Goal: Task Accomplishment & Management: Manage account settings

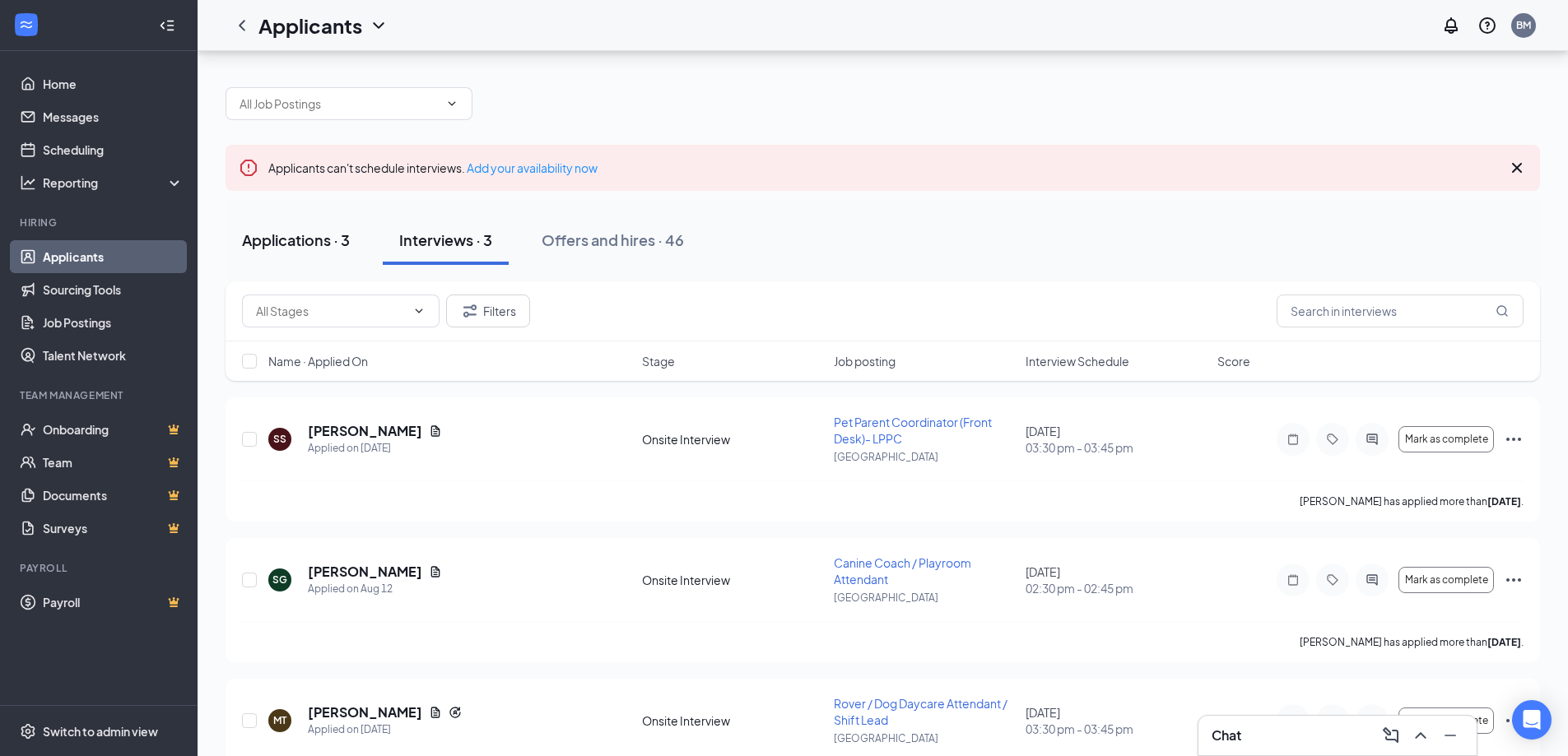
scroll to position [67, 0]
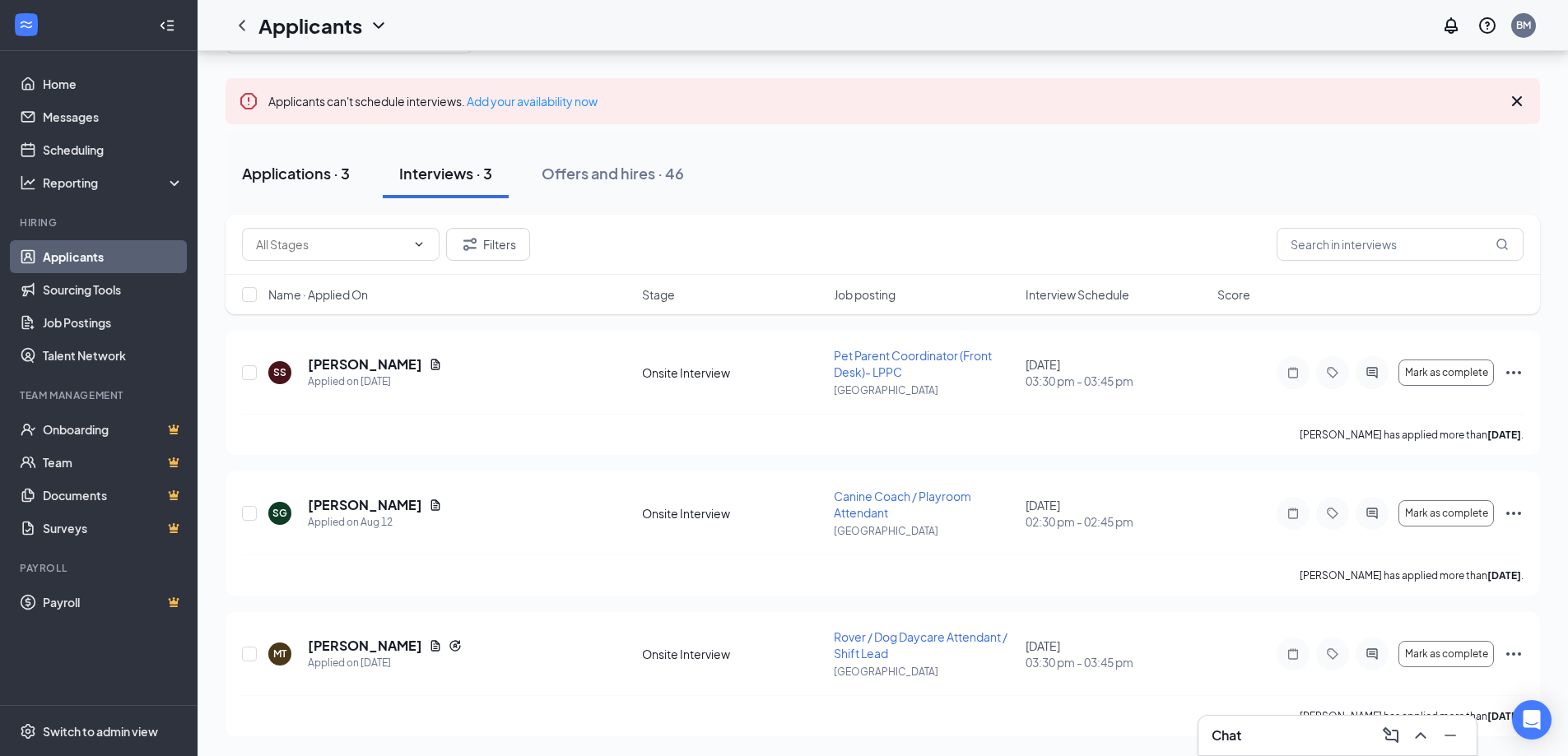
click at [286, 190] on button "Applications · 3" at bounding box center [296, 173] width 141 height 50
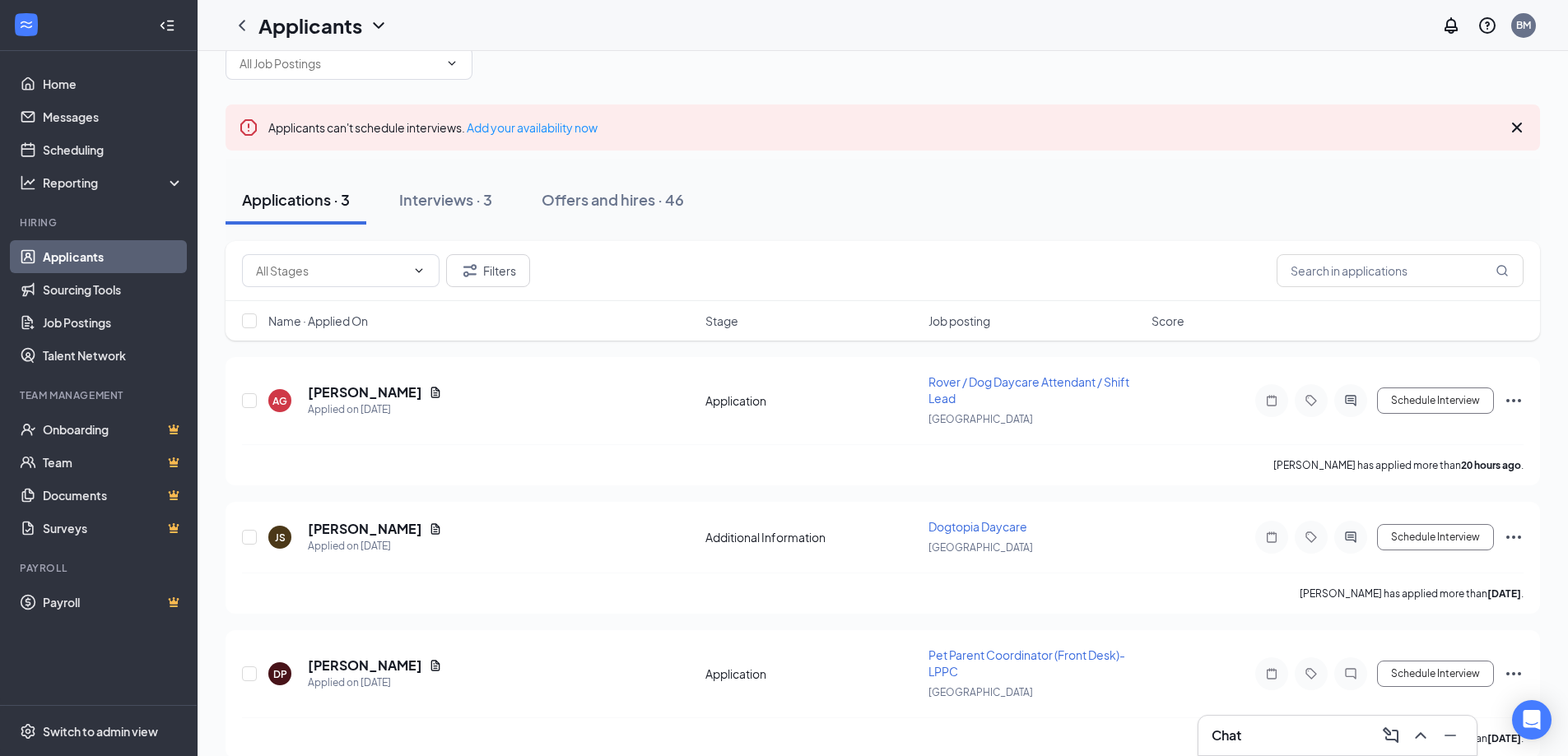
scroll to position [62, 0]
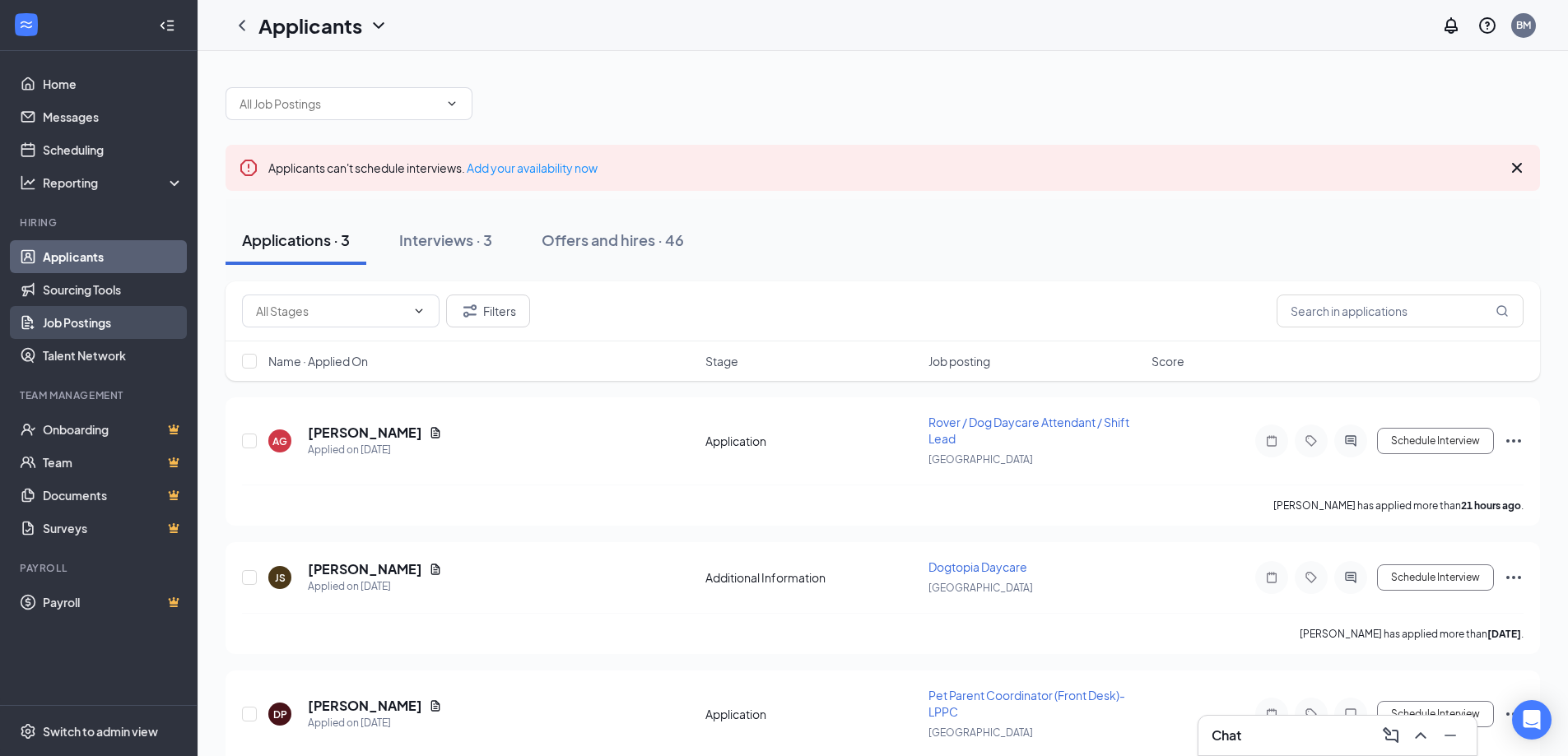
click at [83, 324] on link "Job Postings" at bounding box center [113, 323] width 141 height 33
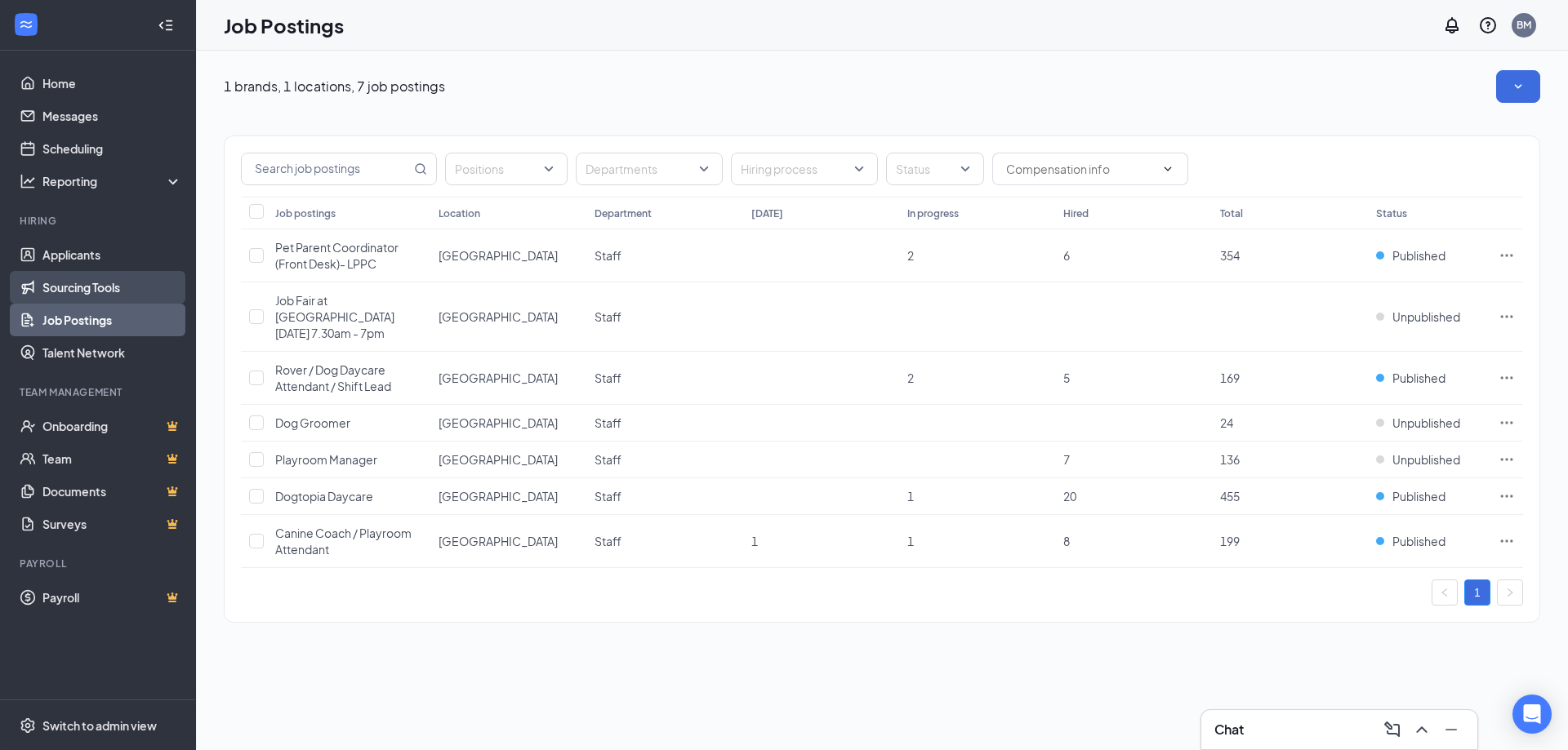
click at [88, 289] on link "Sourcing Tools" at bounding box center [112, 287] width 140 height 33
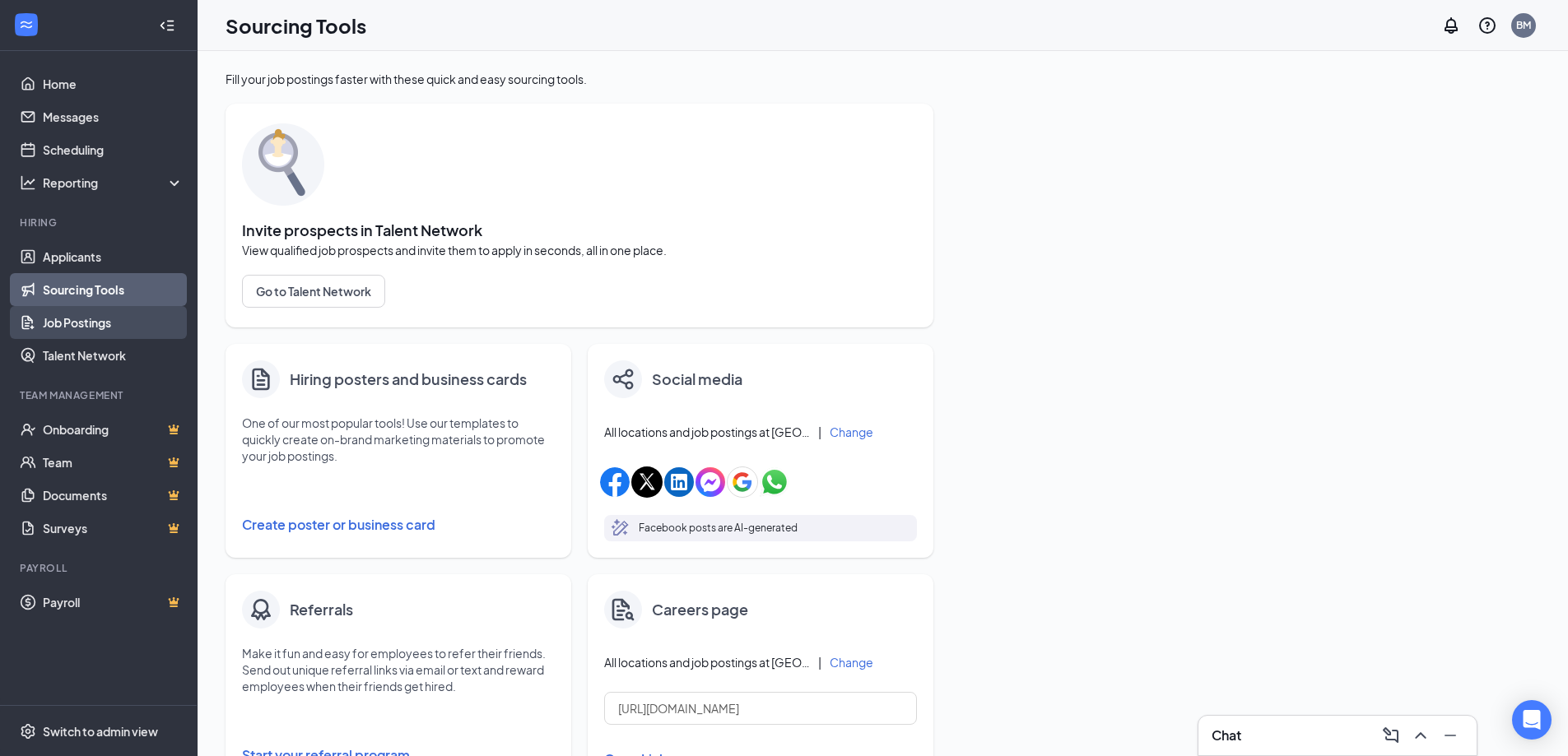
drag, startPoint x: 96, startPoint y: 320, endPoint x: 191, endPoint y: 288, distance: 100.2
click at [97, 320] on link "Job Postings" at bounding box center [113, 323] width 141 height 33
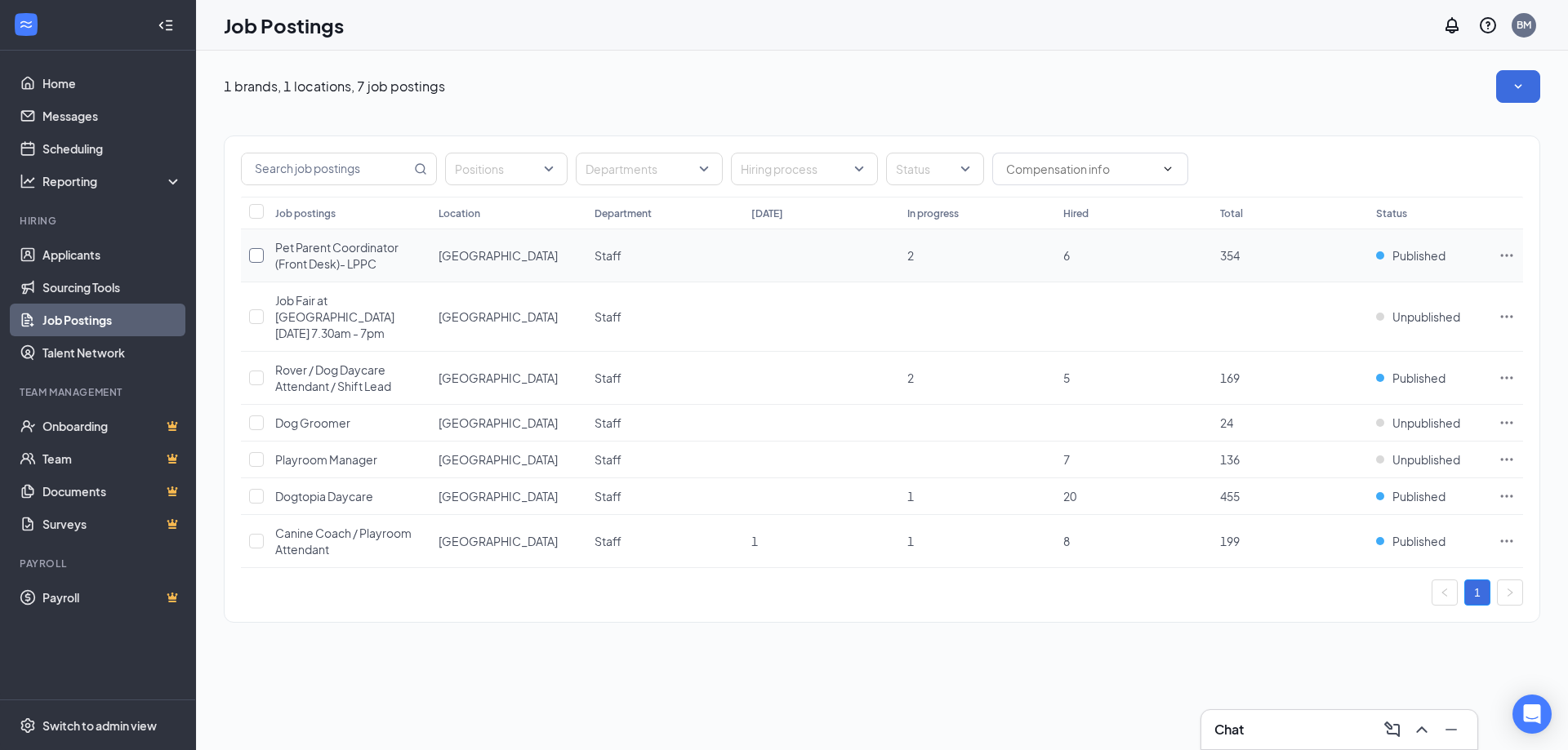
click at [258, 259] on input "checkbox" at bounding box center [256, 254] width 14 height 14
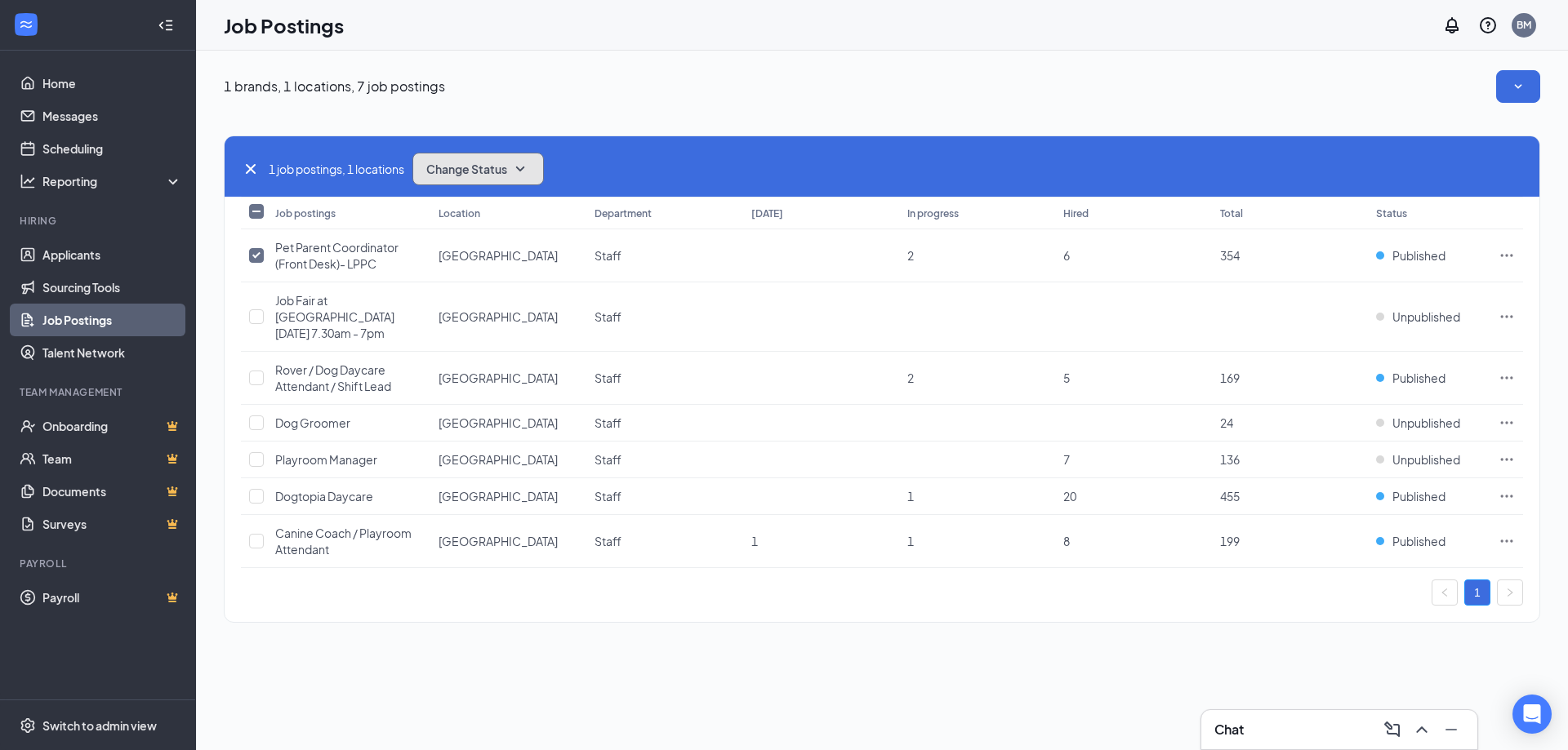
click at [507, 170] on span "Change Status" at bounding box center [467, 169] width 81 height 12
click at [514, 255] on div "Unpublish" at bounding box center [514, 249] width 196 height 36
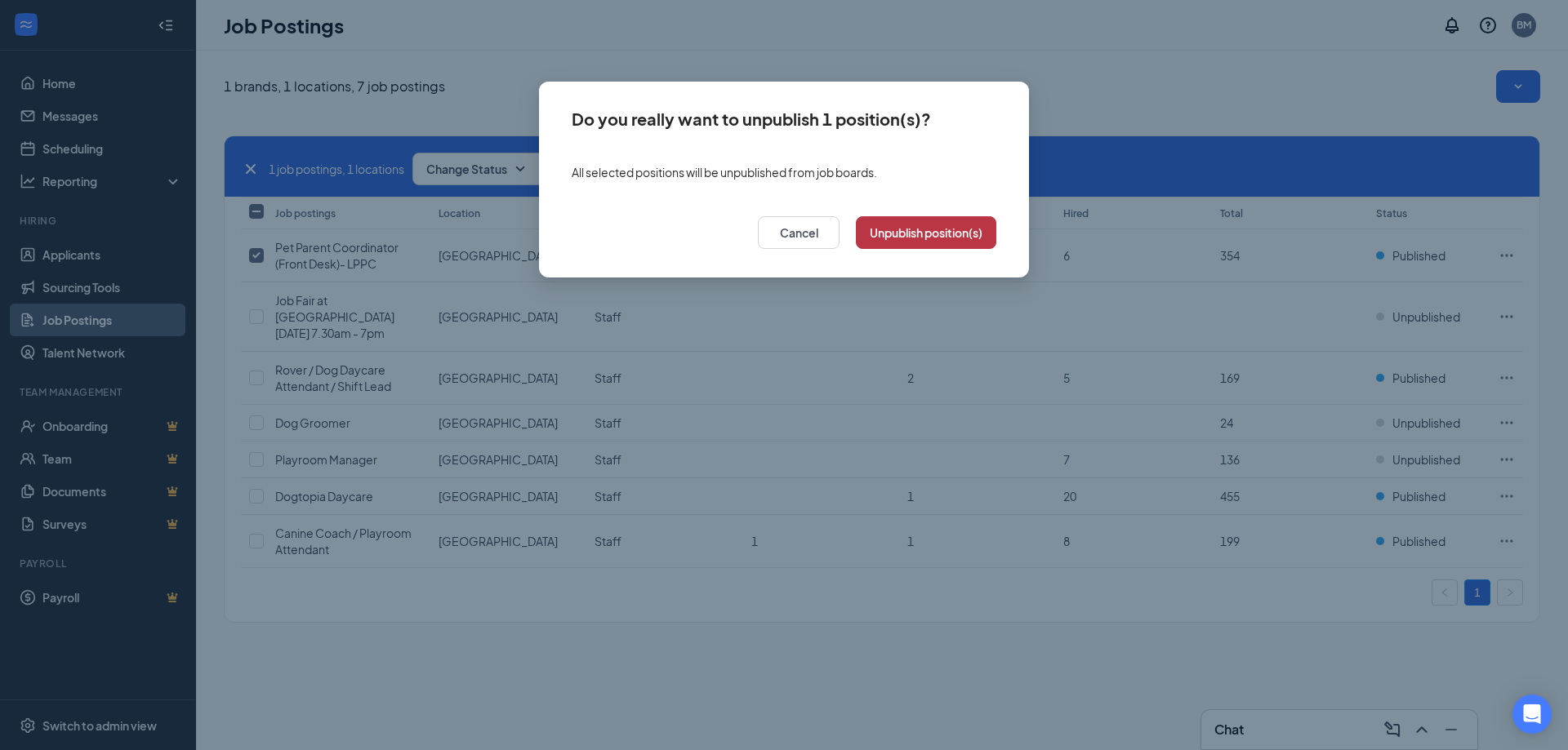
click at [908, 226] on button "Unpublish position(s)" at bounding box center [926, 232] width 141 height 33
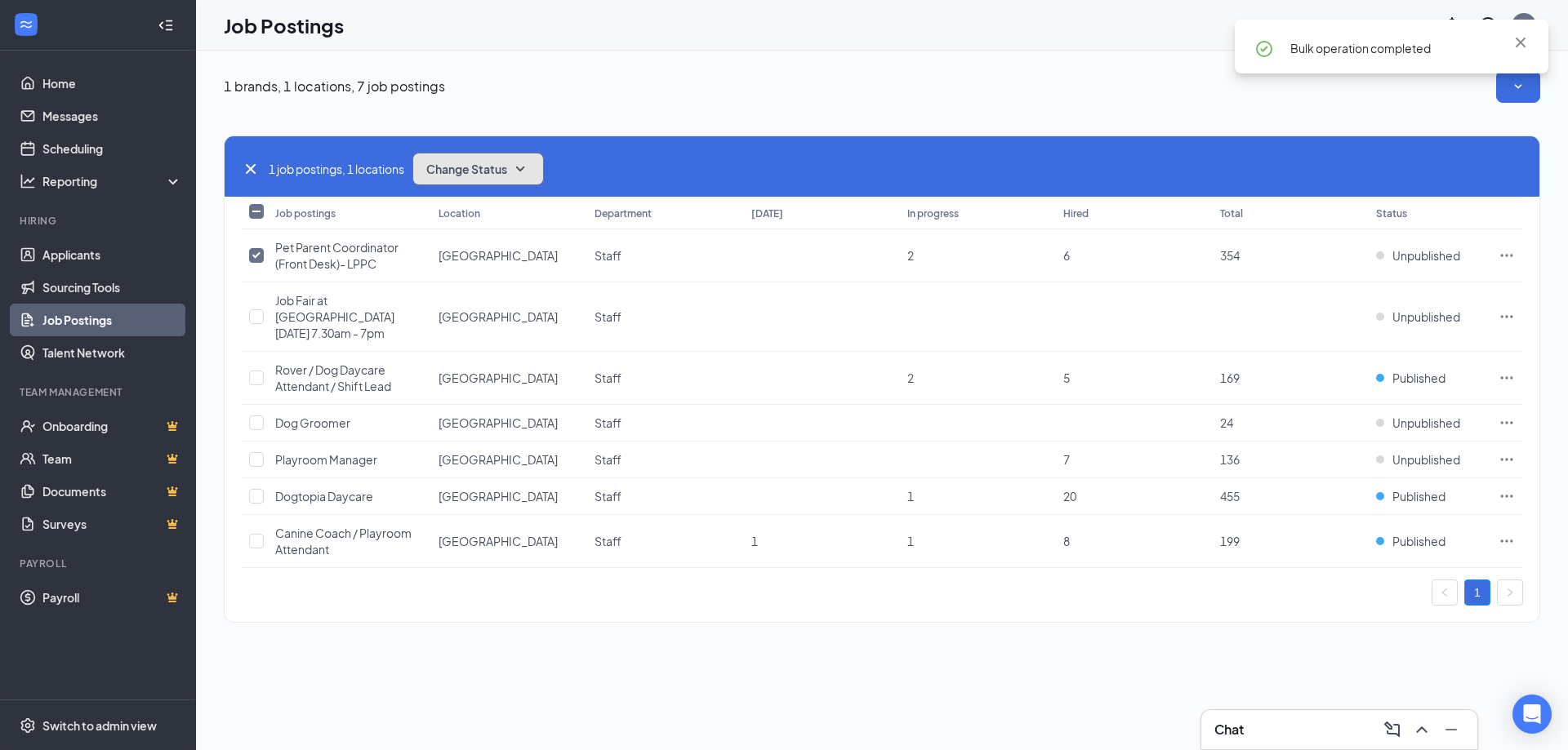
click at [487, 168] on span "Change Status" at bounding box center [467, 169] width 81 height 12
click at [500, 216] on div "Publish" at bounding box center [514, 212] width 196 height 36
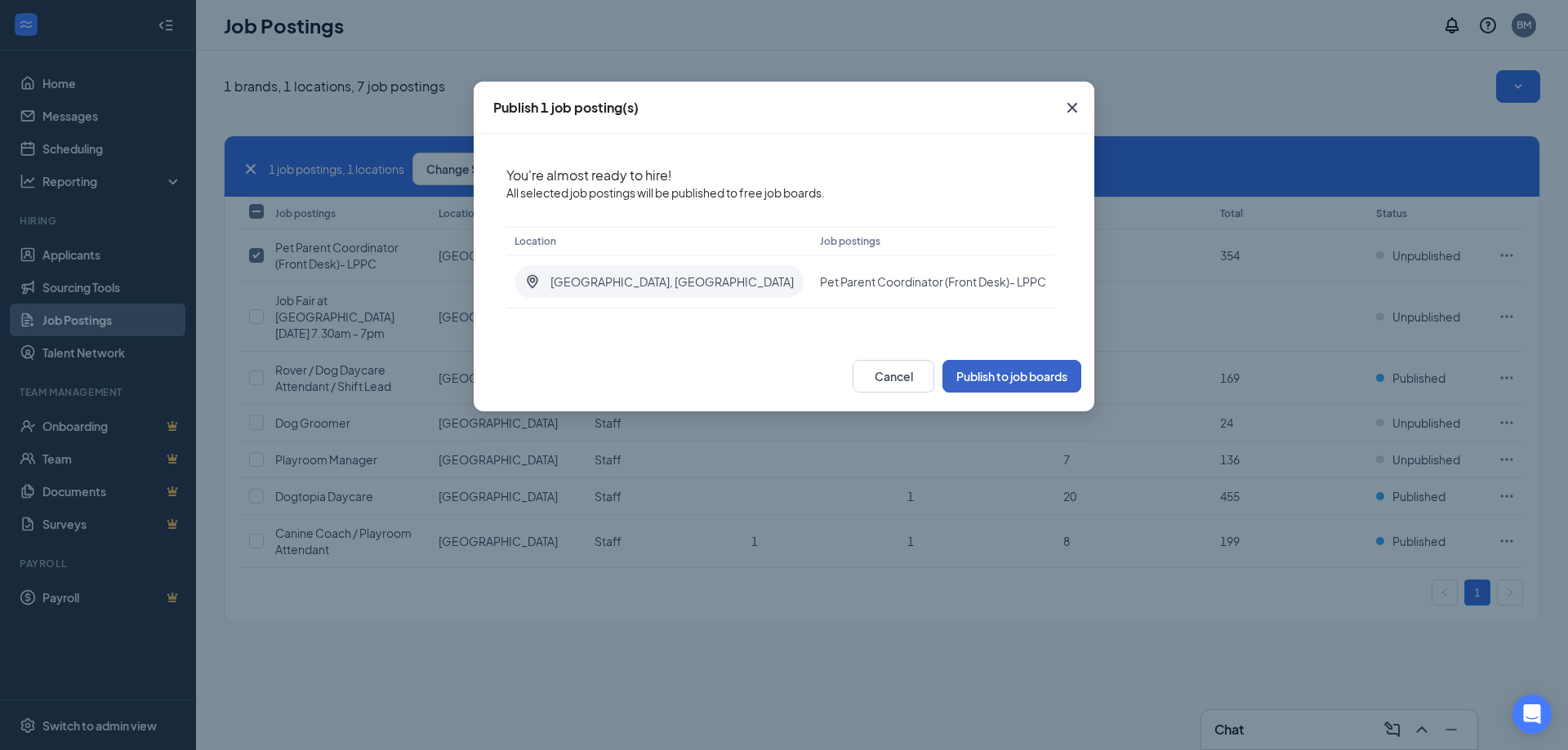
click at [993, 373] on button "Publish to job boards" at bounding box center [1012, 376] width 139 height 33
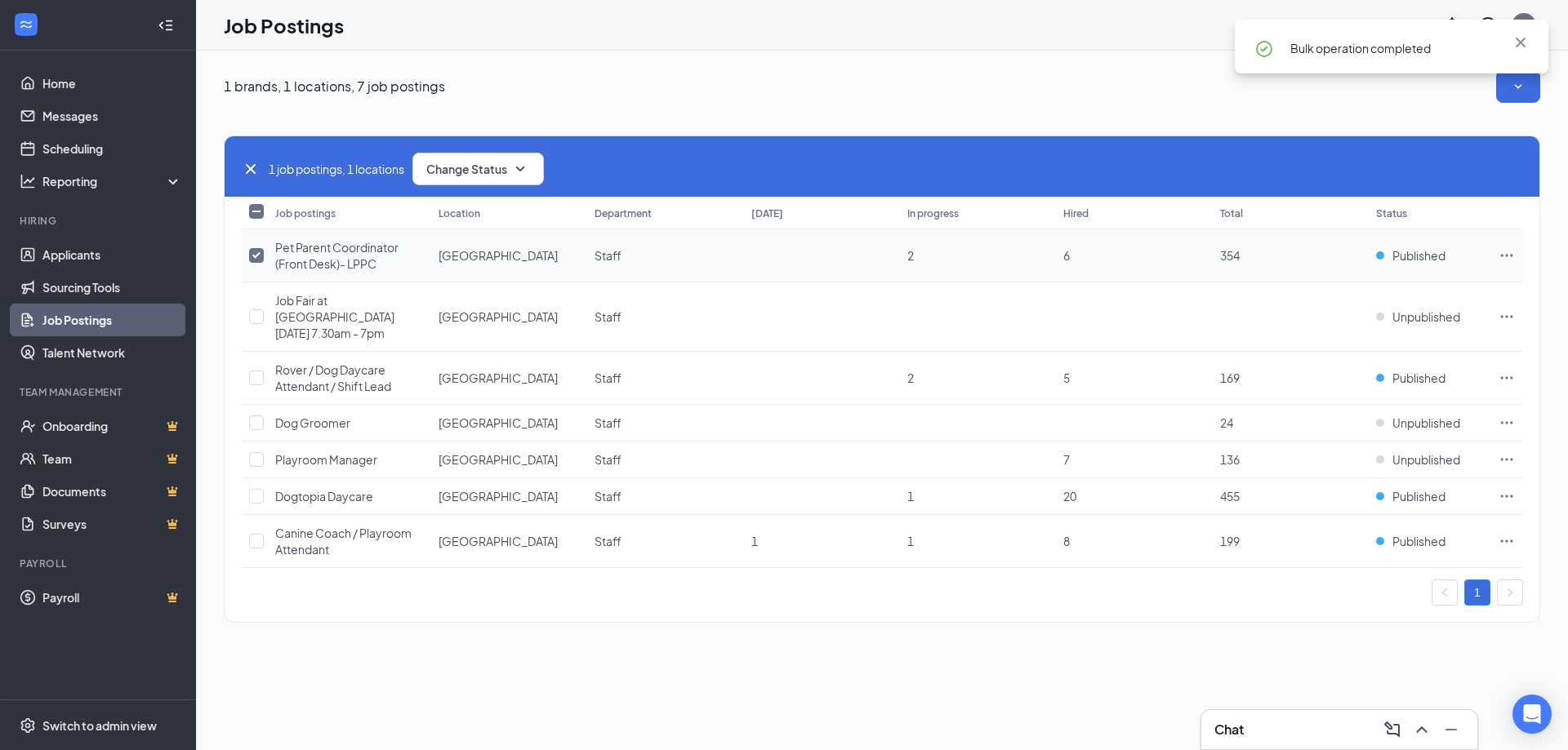
click at [256, 253] on input "checkbox" at bounding box center [256, 254] width 14 height 14
checkbox input "false"
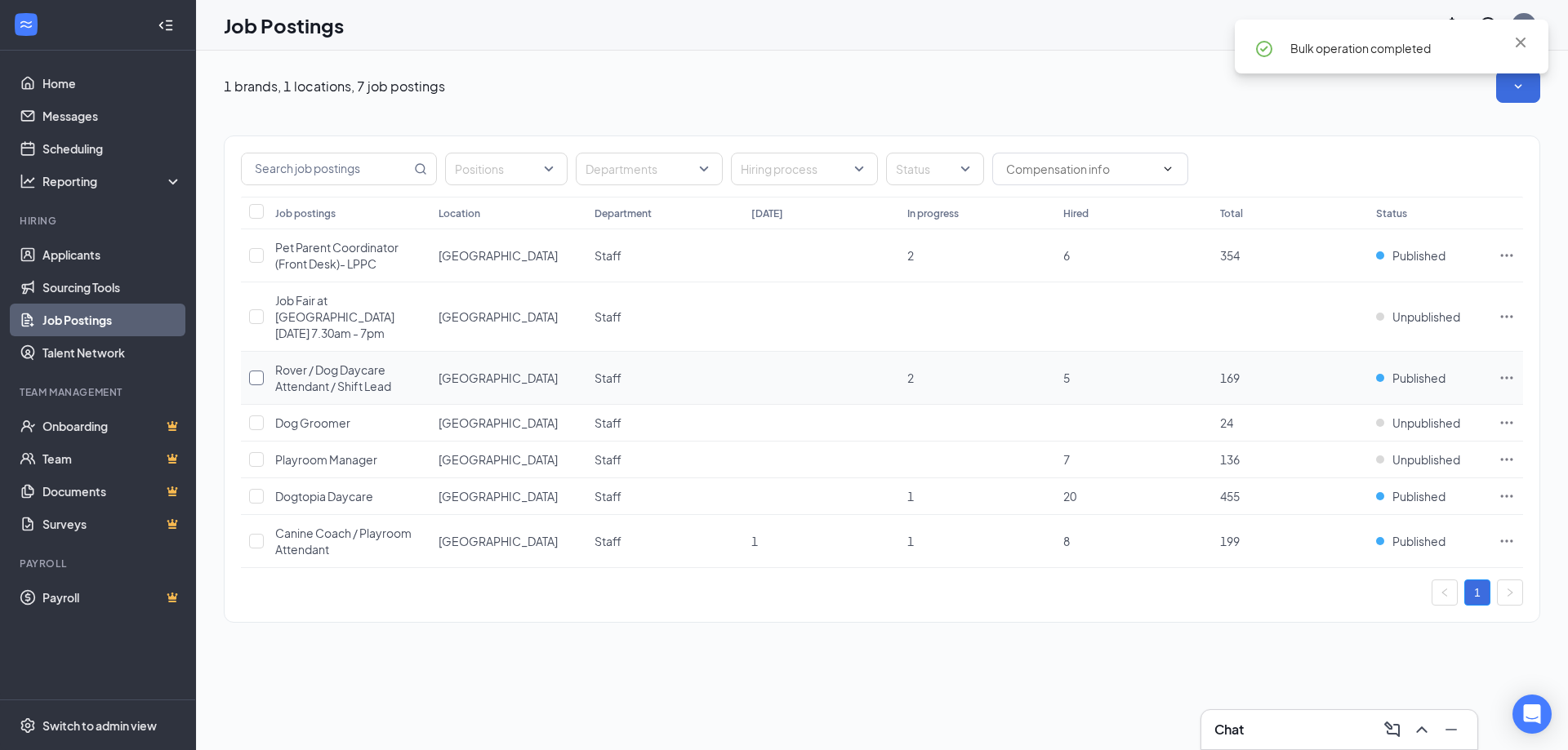
click at [258, 376] on input "checkbox" at bounding box center [256, 377] width 14 height 14
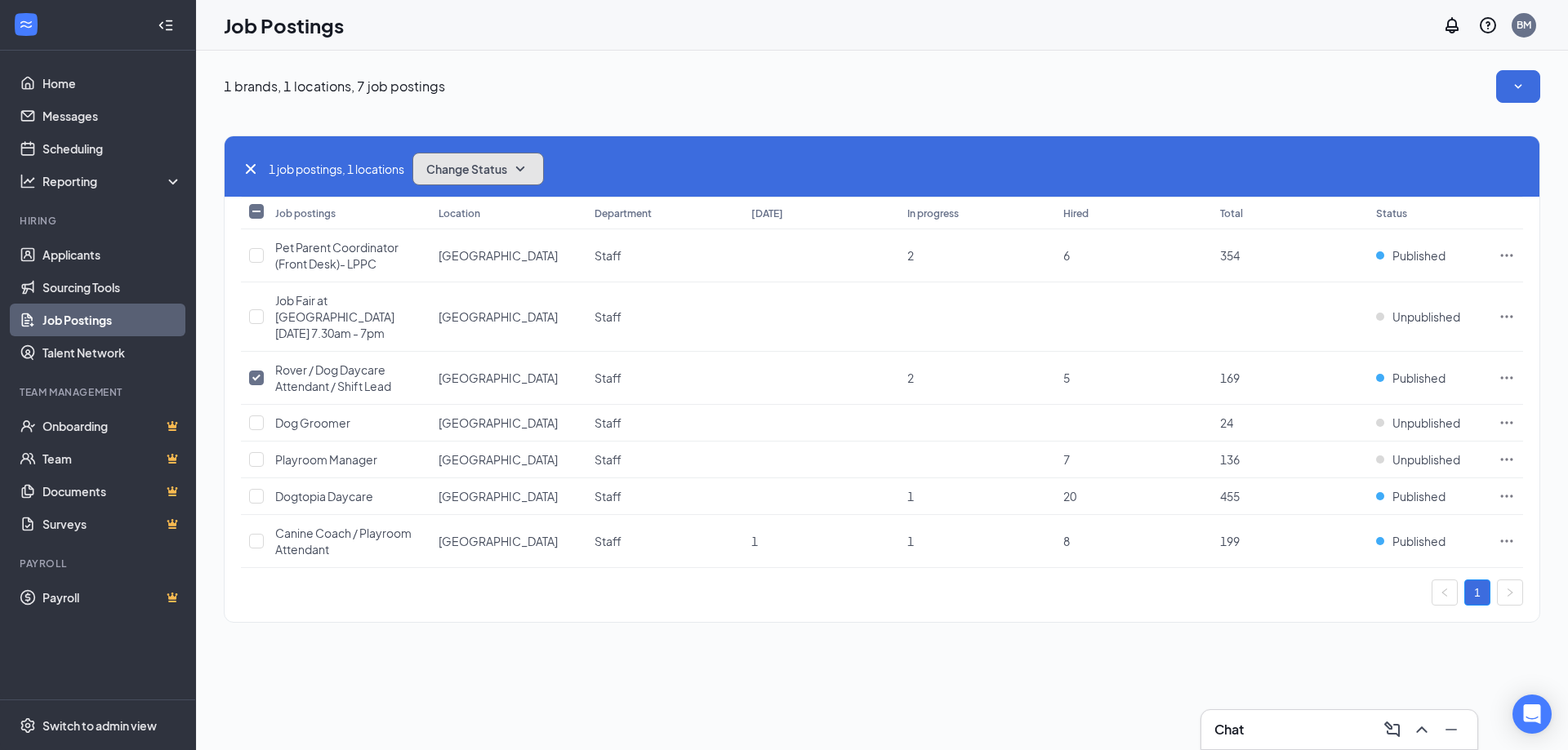
click at [466, 163] on span "Change Status" at bounding box center [467, 169] width 81 height 12
click at [491, 238] on div "Unpublish" at bounding box center [514, 249] width 196 height 36
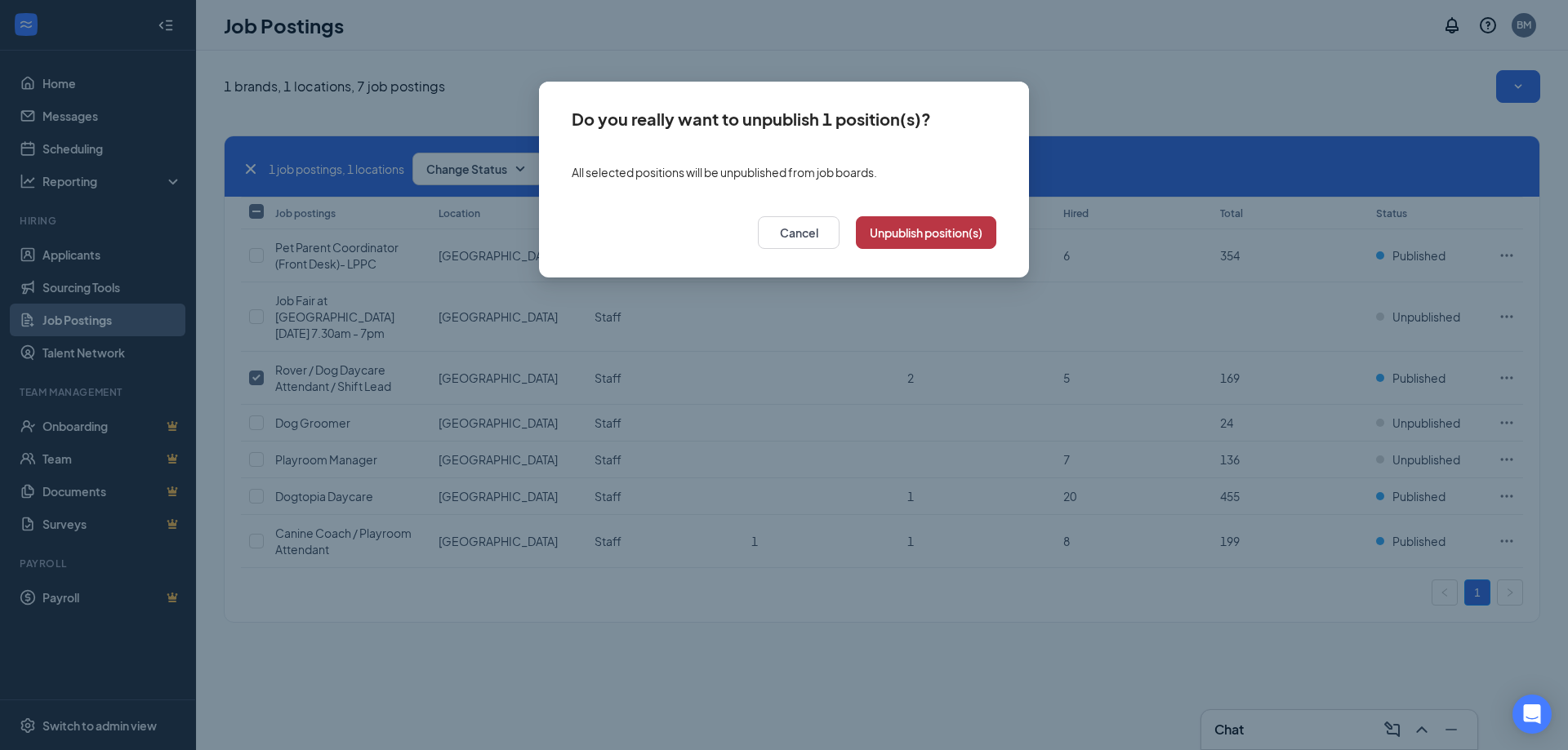
click at [895, 228] on button "Unpublish position(s)" at bounding box center [926, 232] width 141 height 33
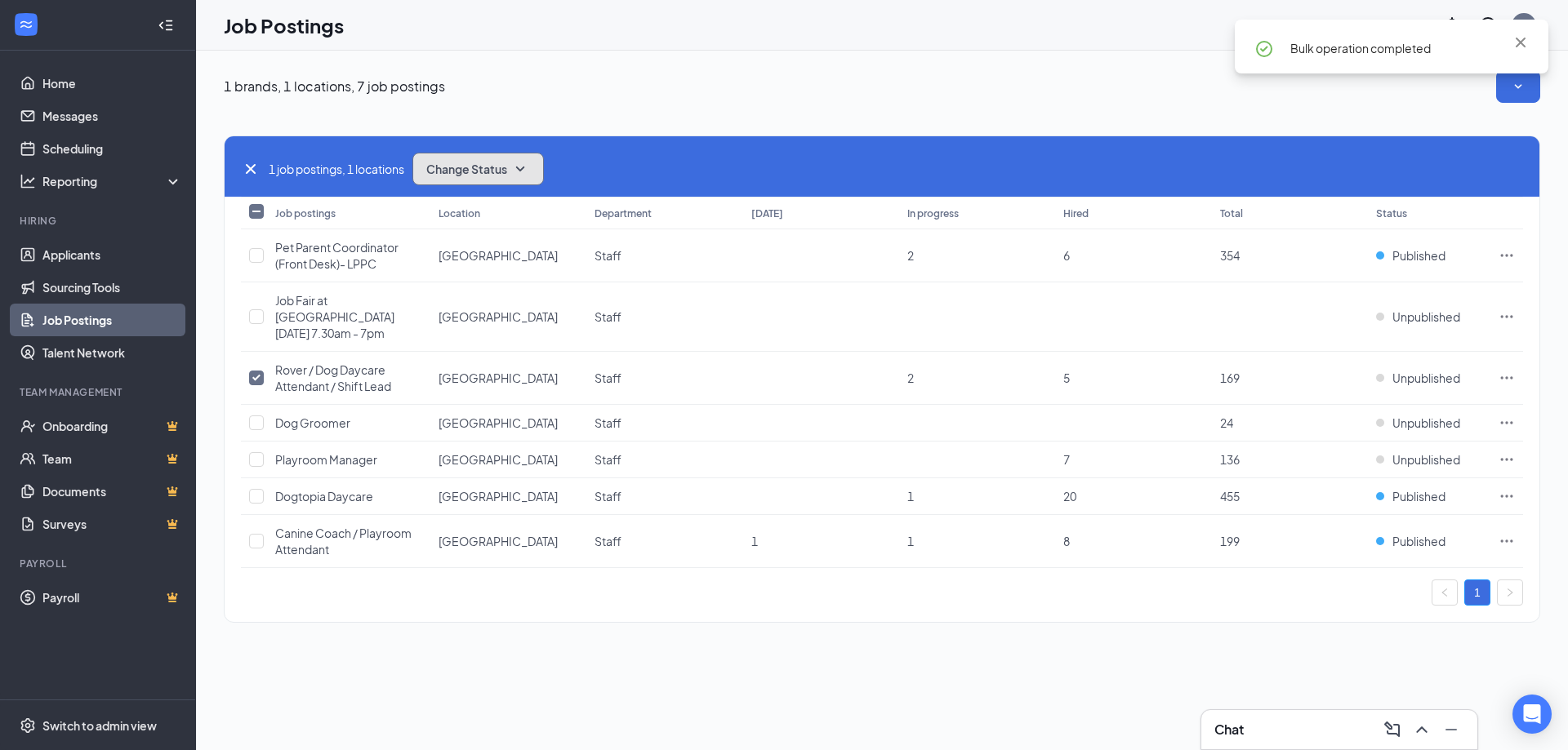
click at [490, 179] on button "Change Status" at bounding box center [478, 169] width 131 height 33
click at [520, 216] on div "Publish" at bounding box center [514, 212] width 196 height 36
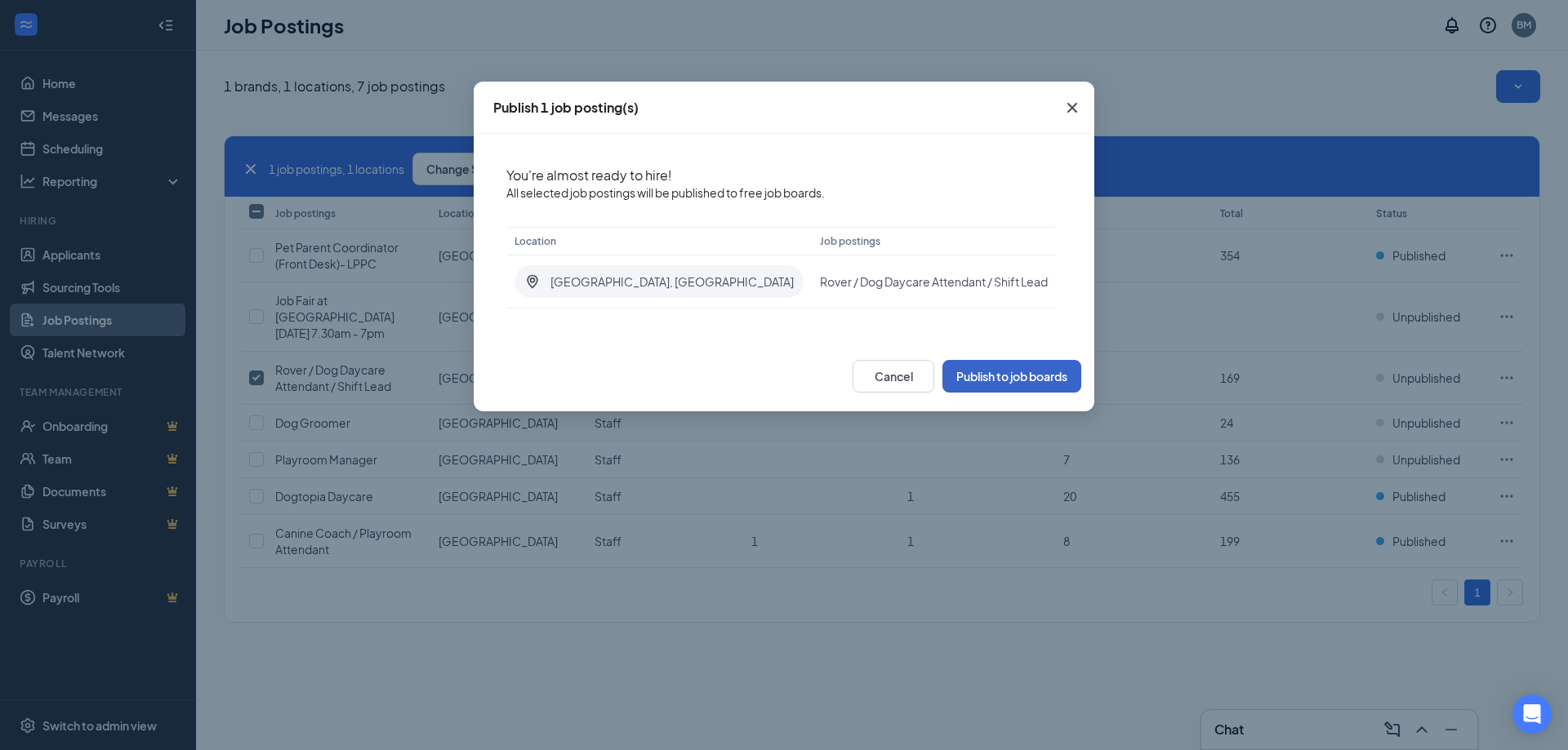
click at [1008, 370] on button "Publish to job boards" at bounding box center [1012, 376] width 139 height 33
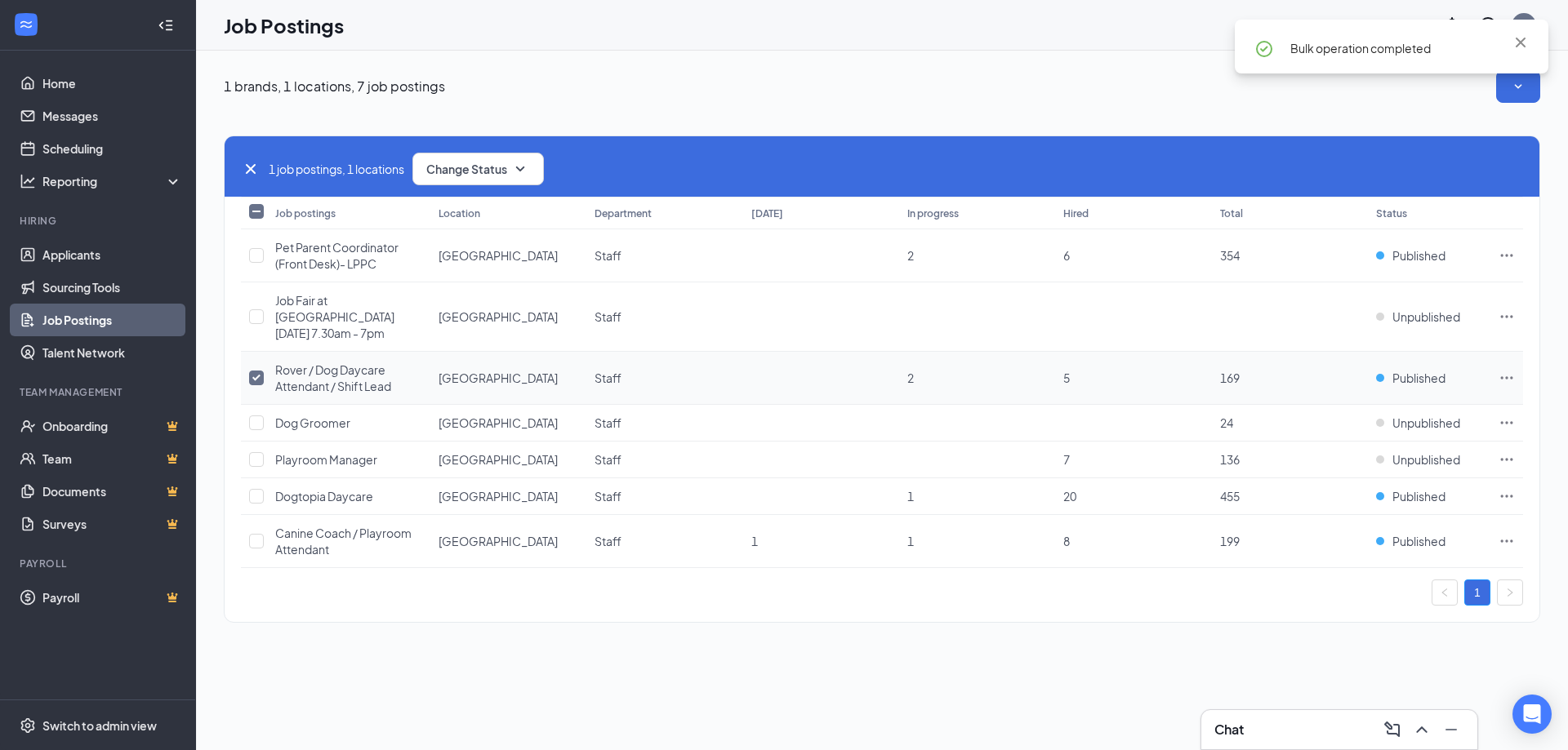
click at [263, 374] on td at bounding box center [254, 378] width 26 height 53
click at [253, 376] on input "checkbox" at bounding box center [256, 377] width 14 height 14
checkbox input "false"
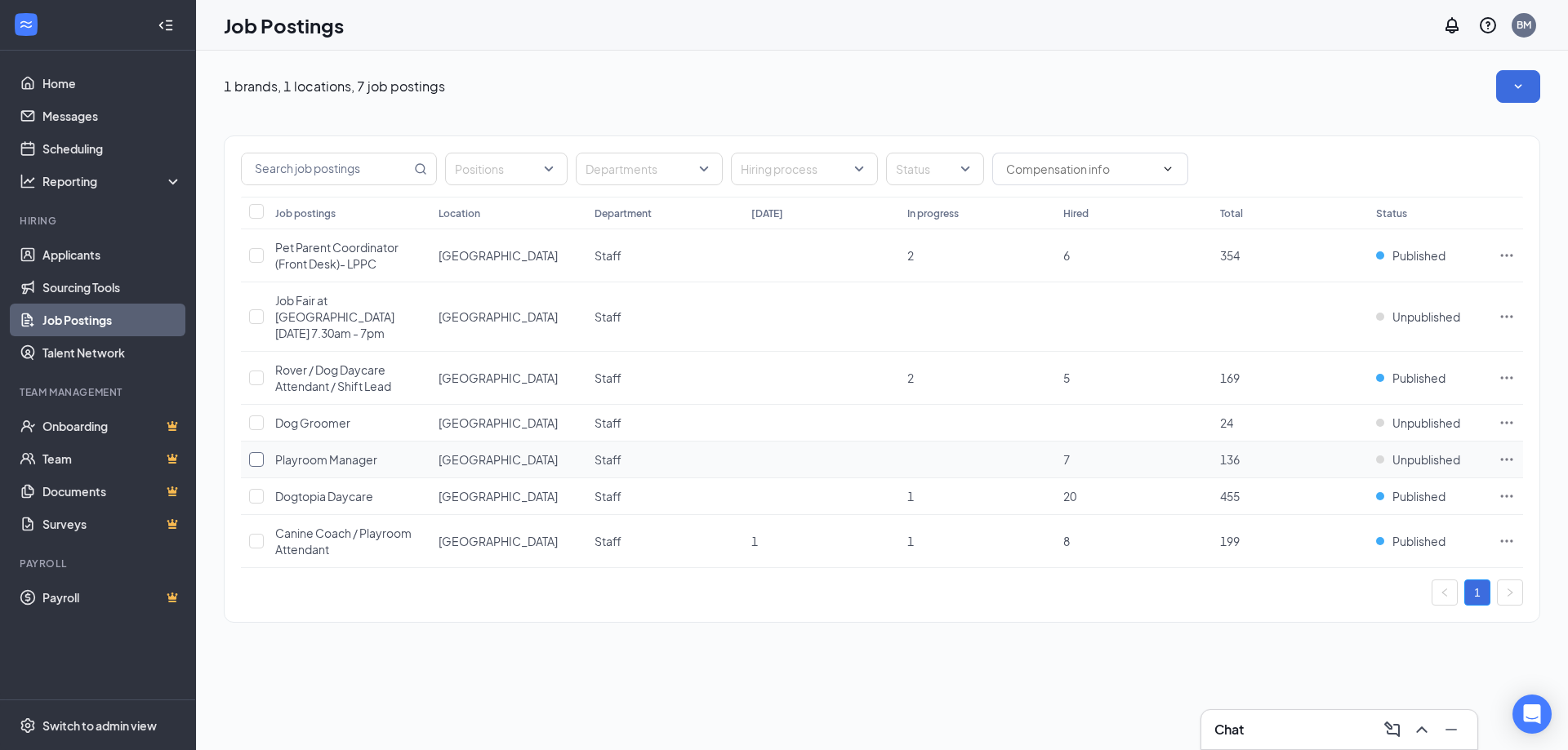
click at [261, 462] on input "checkbox" at bounding box center [256, 459] width 14 height 14
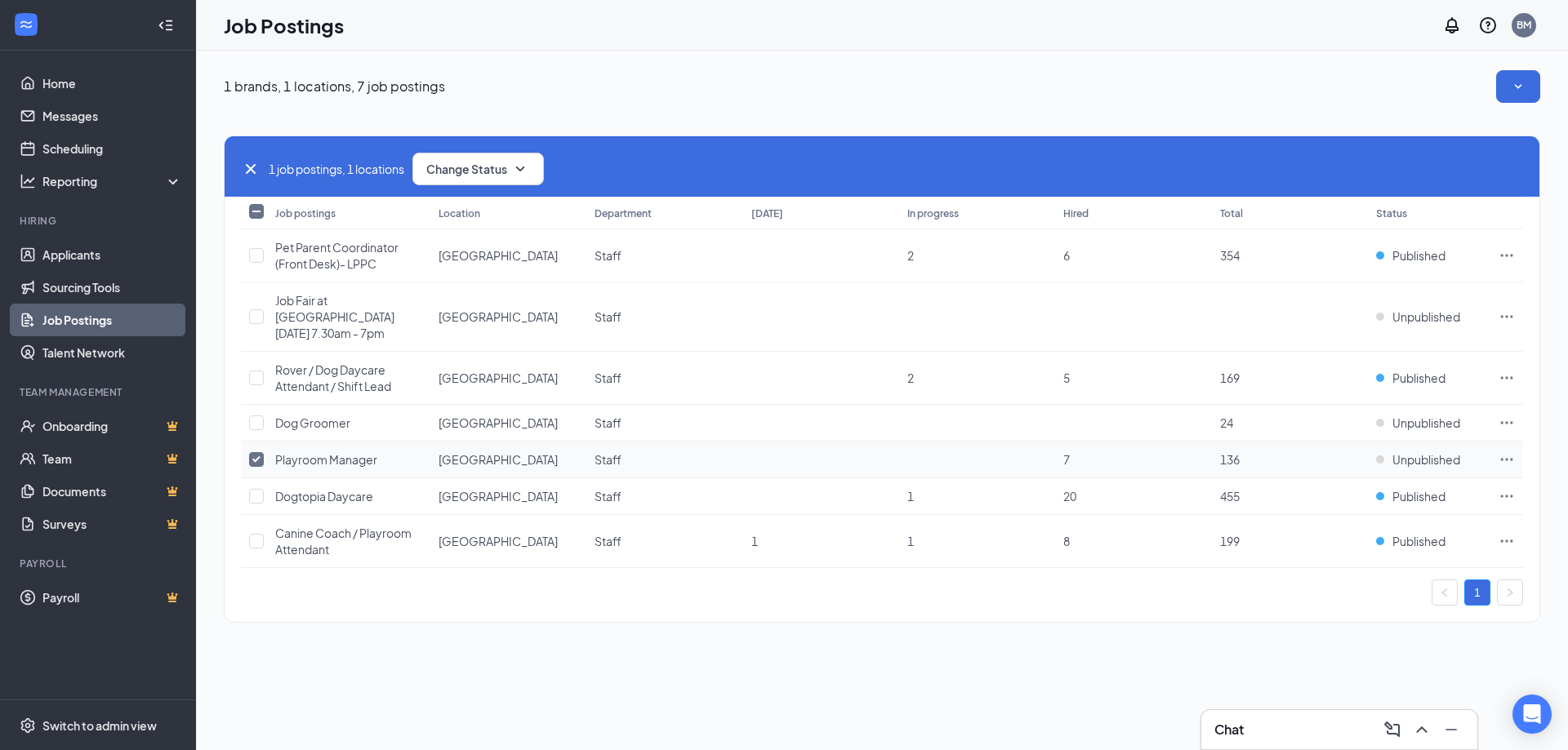
click at [263, 461] on input "checkbox" at bounding box center [256, 459] width 14 height 14
checkbox input "false"
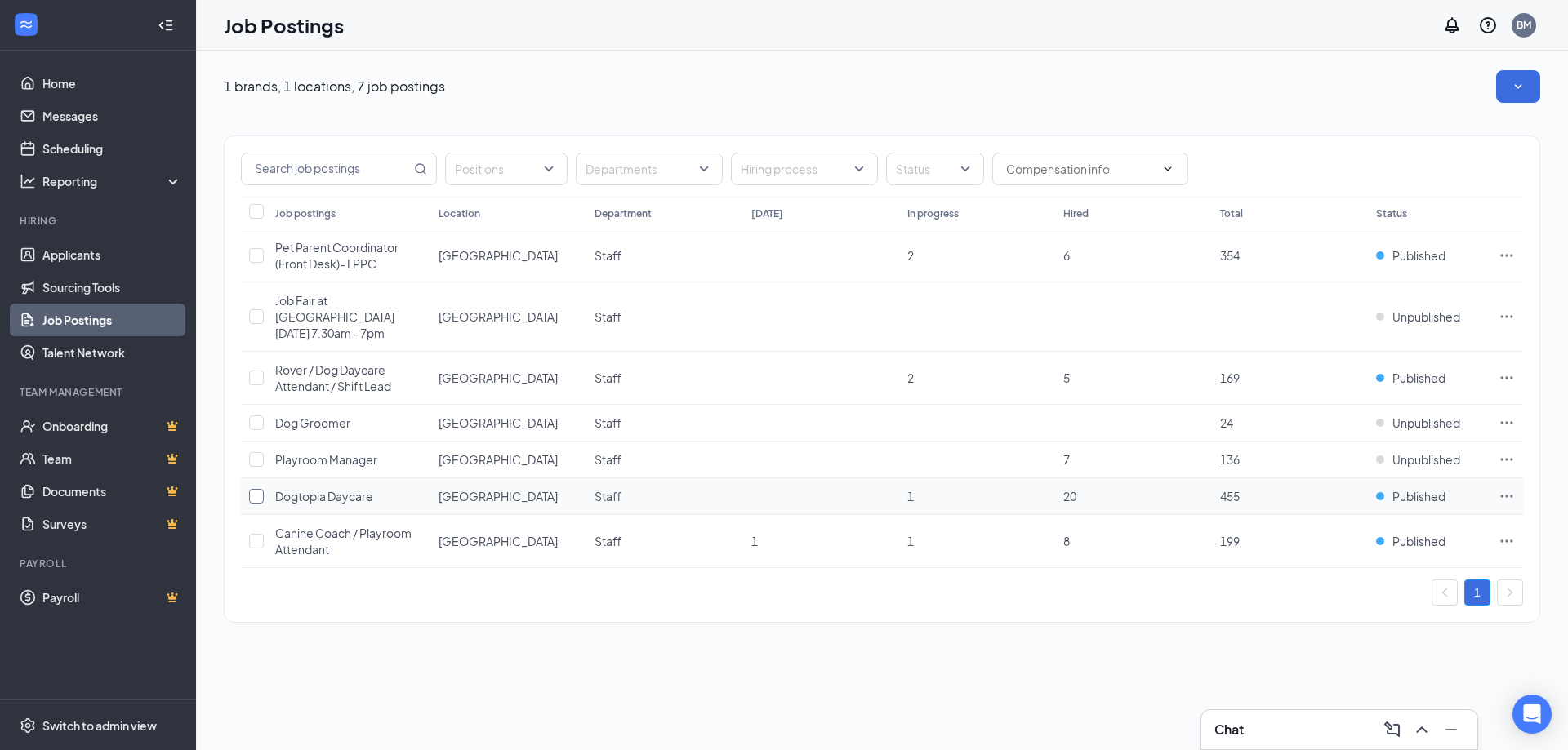
click at [258, 492] on input "checkbox" at bounding box center [256, 496] width 14 height 14
checkbox input "true"
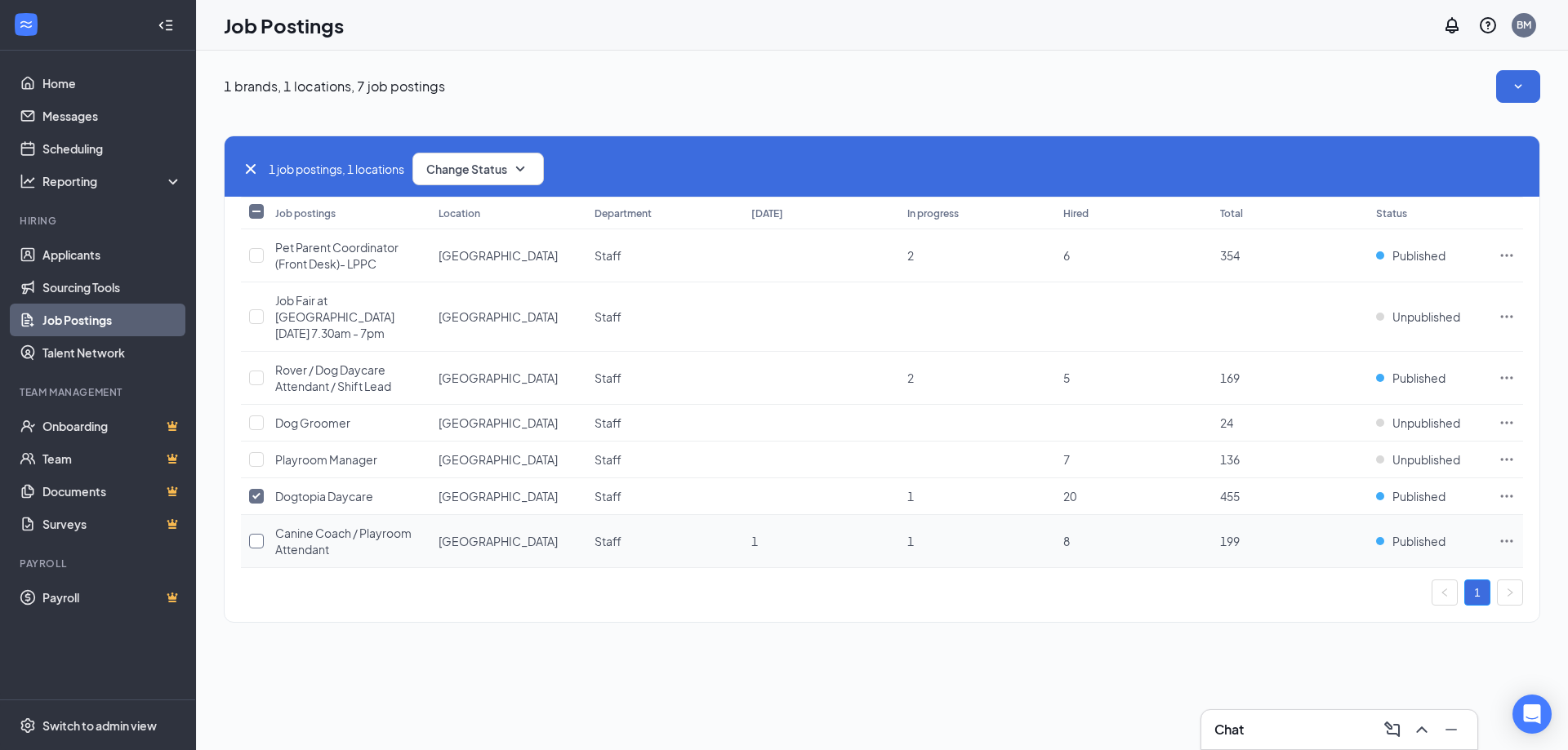
click at [262, 539] on input "checkbox" at bounding box center [256, 541] width 14 height 14
checkbox input "true"
click at [455, 166] on span "Change Status" at bounding box center [467, 169] width 81 height 12
click at [482, 250] on span "Unpublish" at bounding box center [455, 249] width 53 height 18
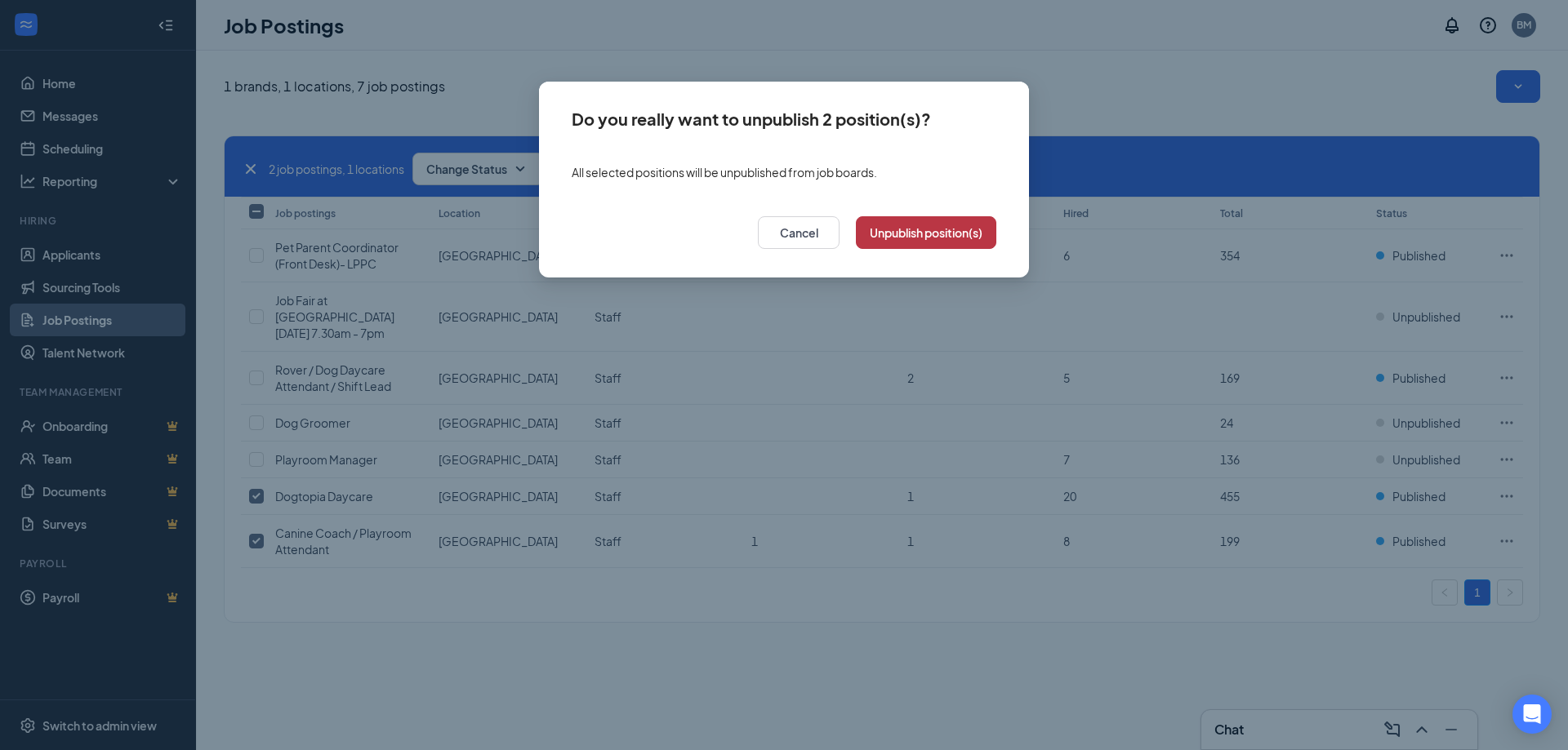
click at [948, 230] on button "Unpublish position(s)" at bounding box center [926, 232] width 141 height 33
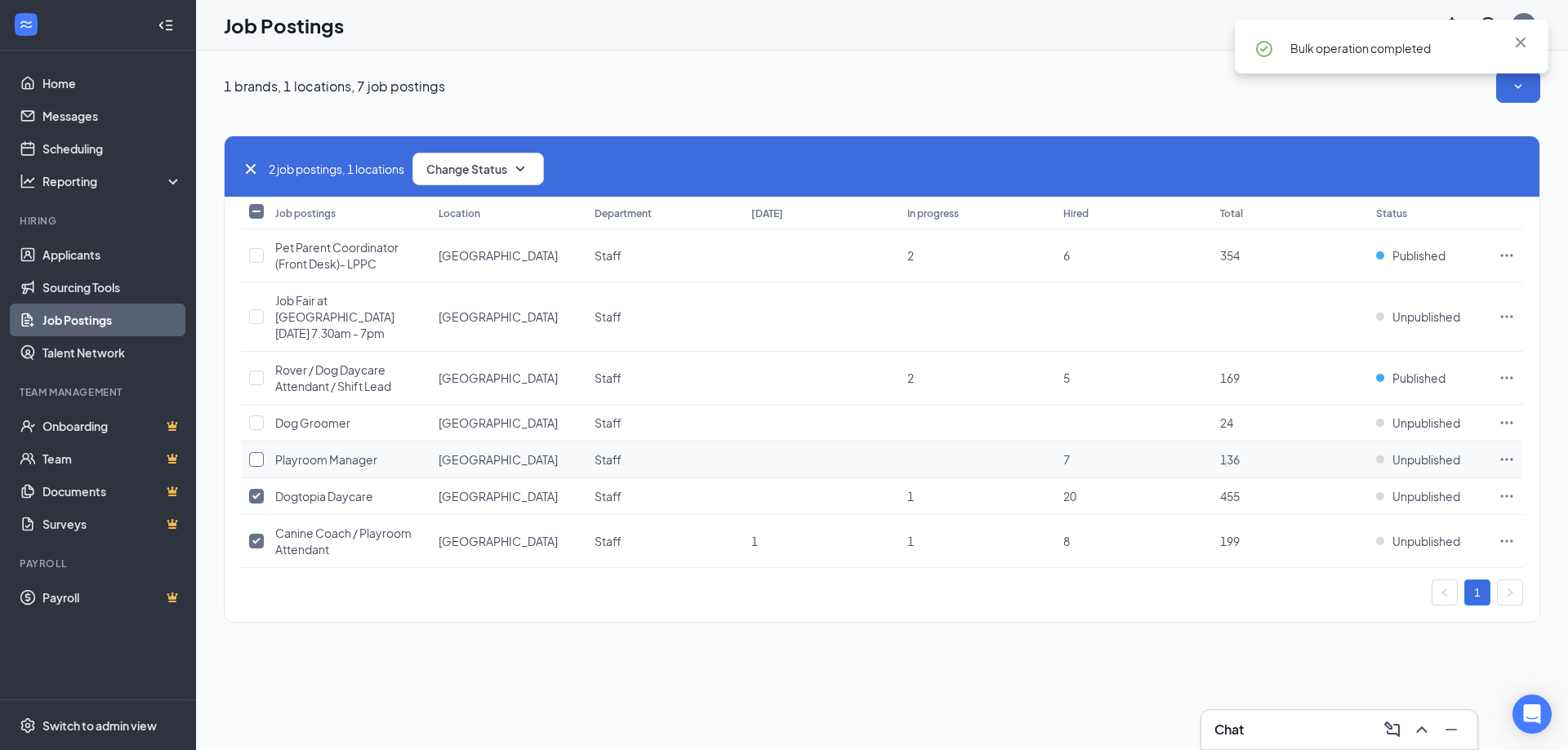
click at [258, 461] on input "checkbox" at bounding box center [256, 459] width 14 height 14
checkbox input "true"
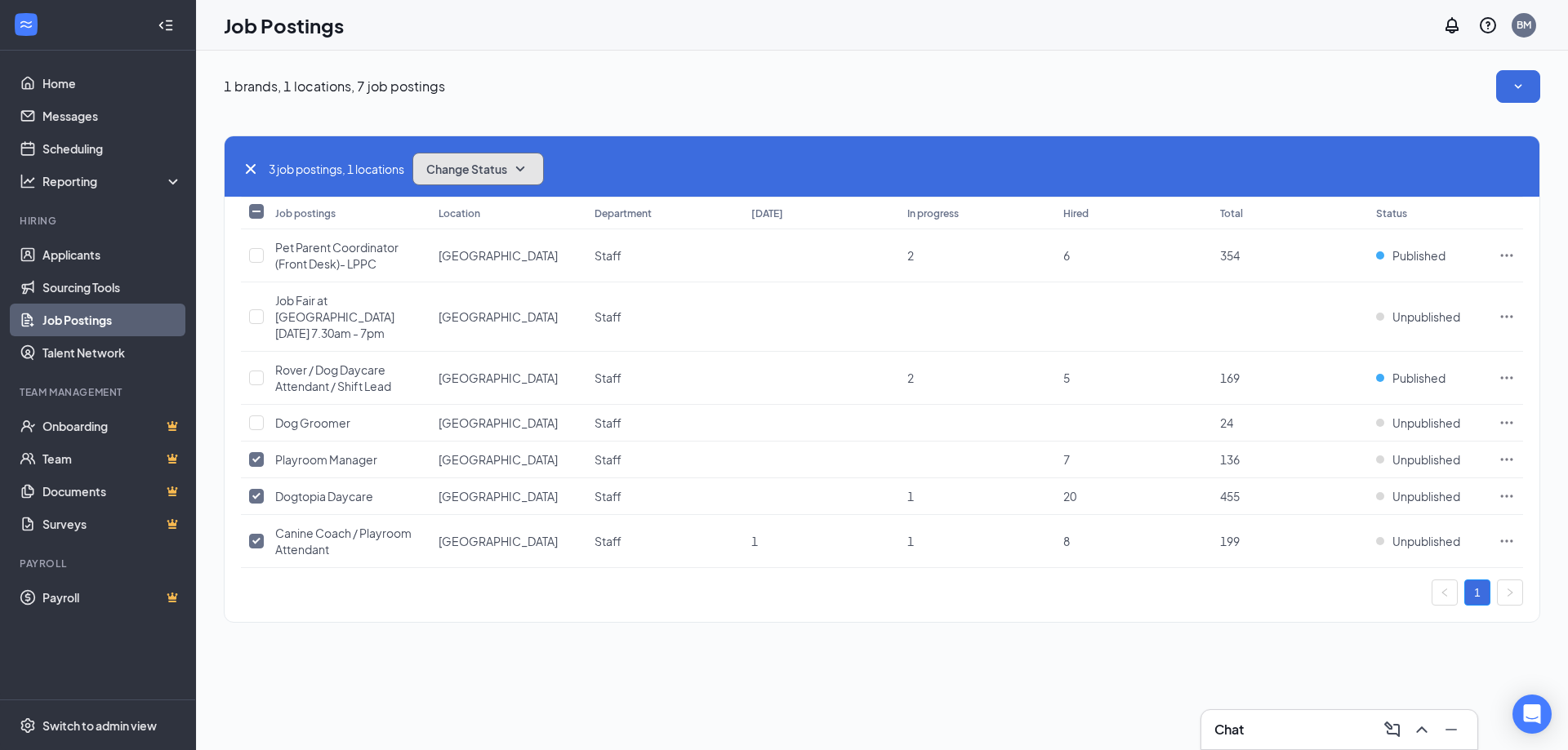
click at [493, 164] on span "Change Status" at bounding box center [467, 169] width 81 height 12
click at [487, 210] on div "Publish" at bounding box center [514, 212] width 196 height 36
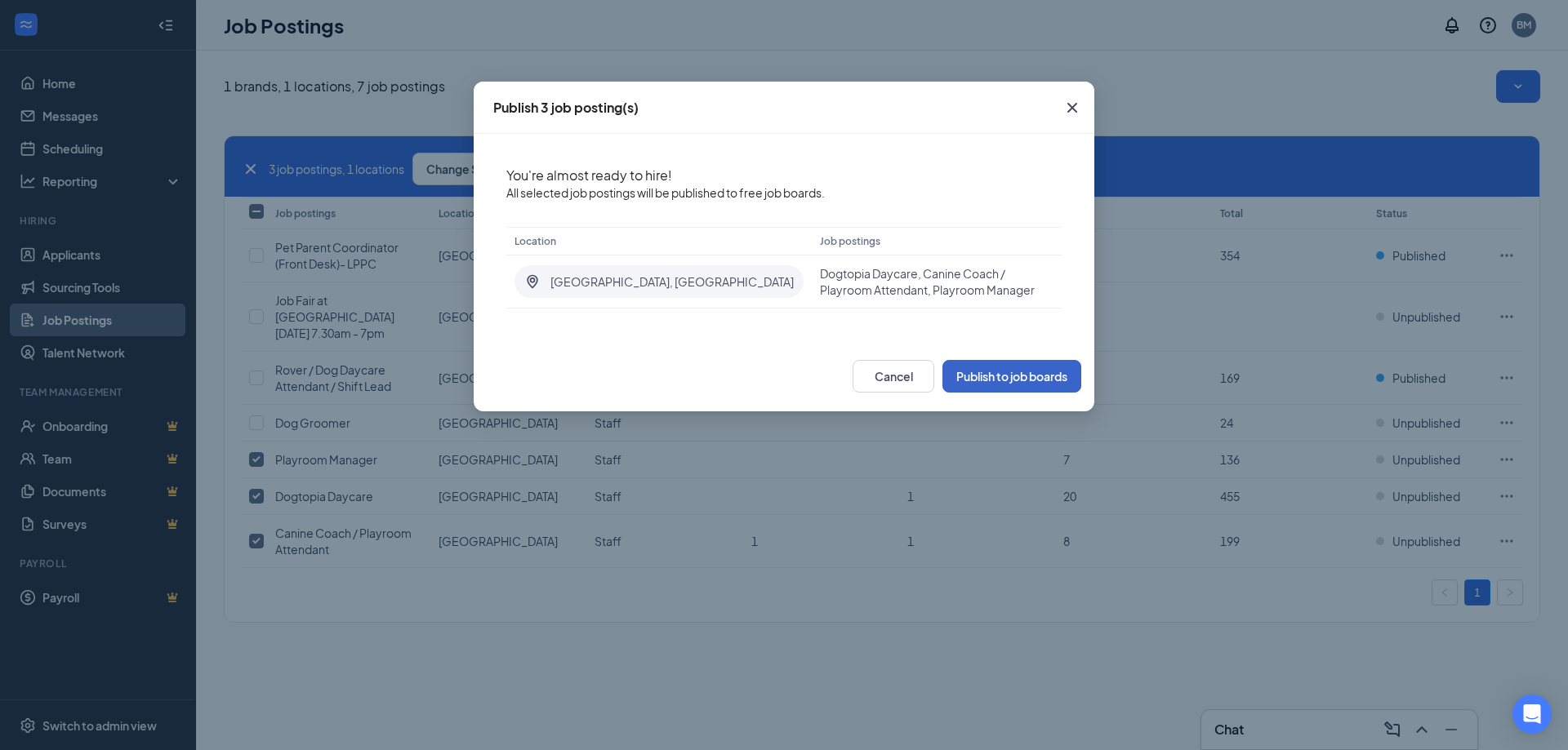
click at [993, 375] on button "Publish to job boards" at bounding box center [1012, 376] width 139 height 33
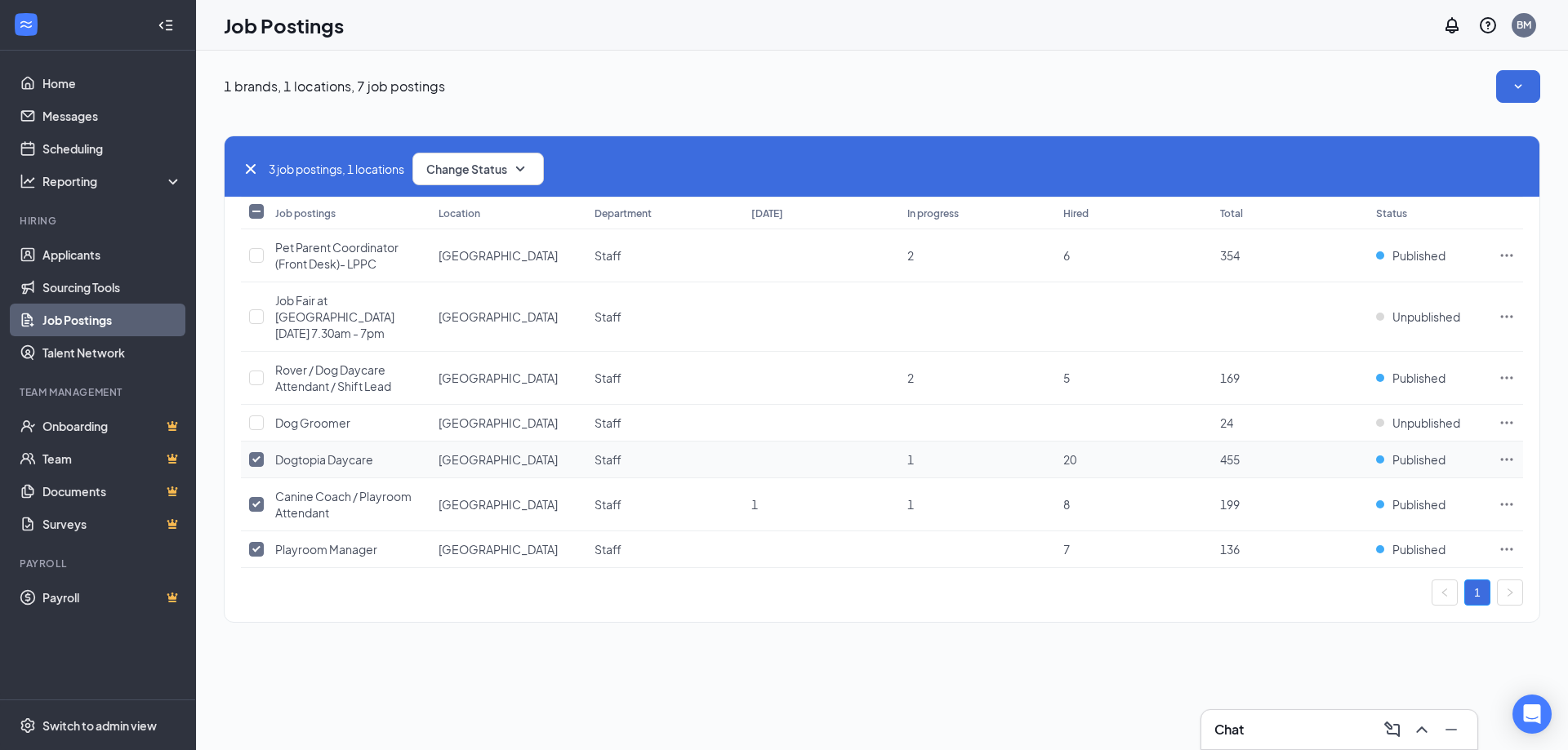
click at [256, 460] on input "checkbox" at bounding box center [256, 459] width 14 height 14
checkbox input "false"
click at [257, 497] on input "checkbox" at bounding box center [256, 504] width 14 height 14
checkbox input "false"
click at [256, 547] on input "checkbox" at bounding box center [256, 549] width 14 height 14
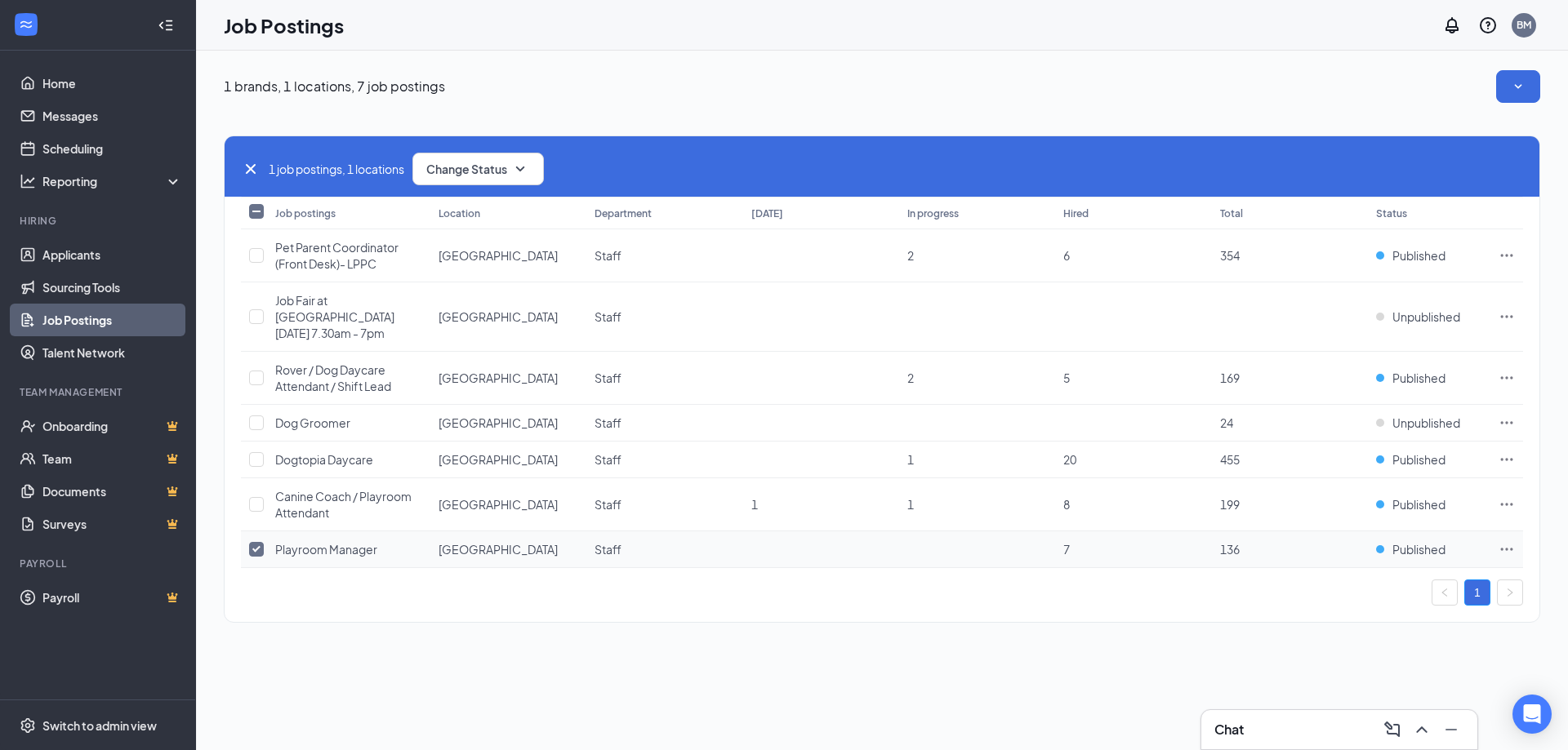
checkbox input "false"
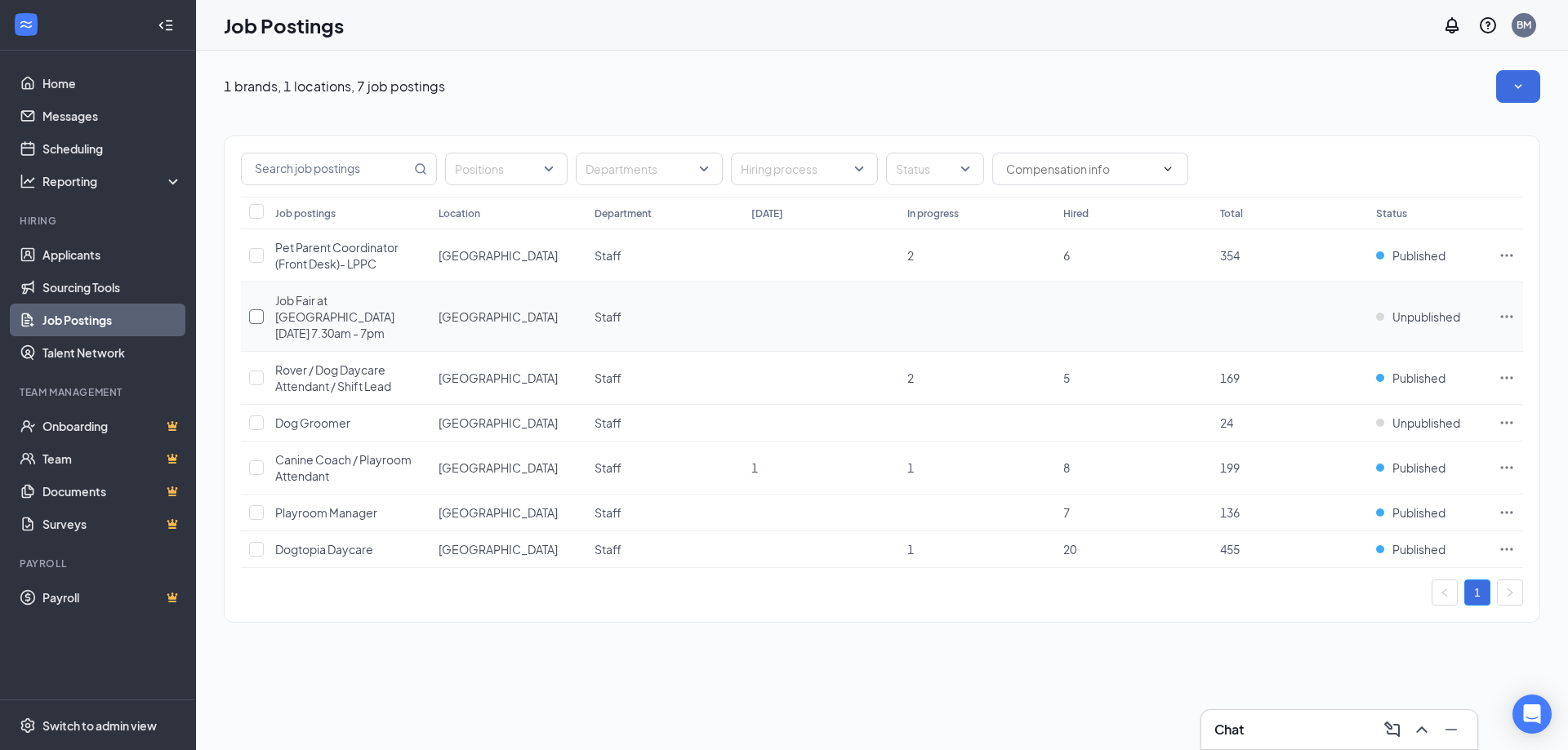
click at [253, 313] on input "checkbox" at bounding box center [256, 316] width 14 height 14
checkbox input "true"
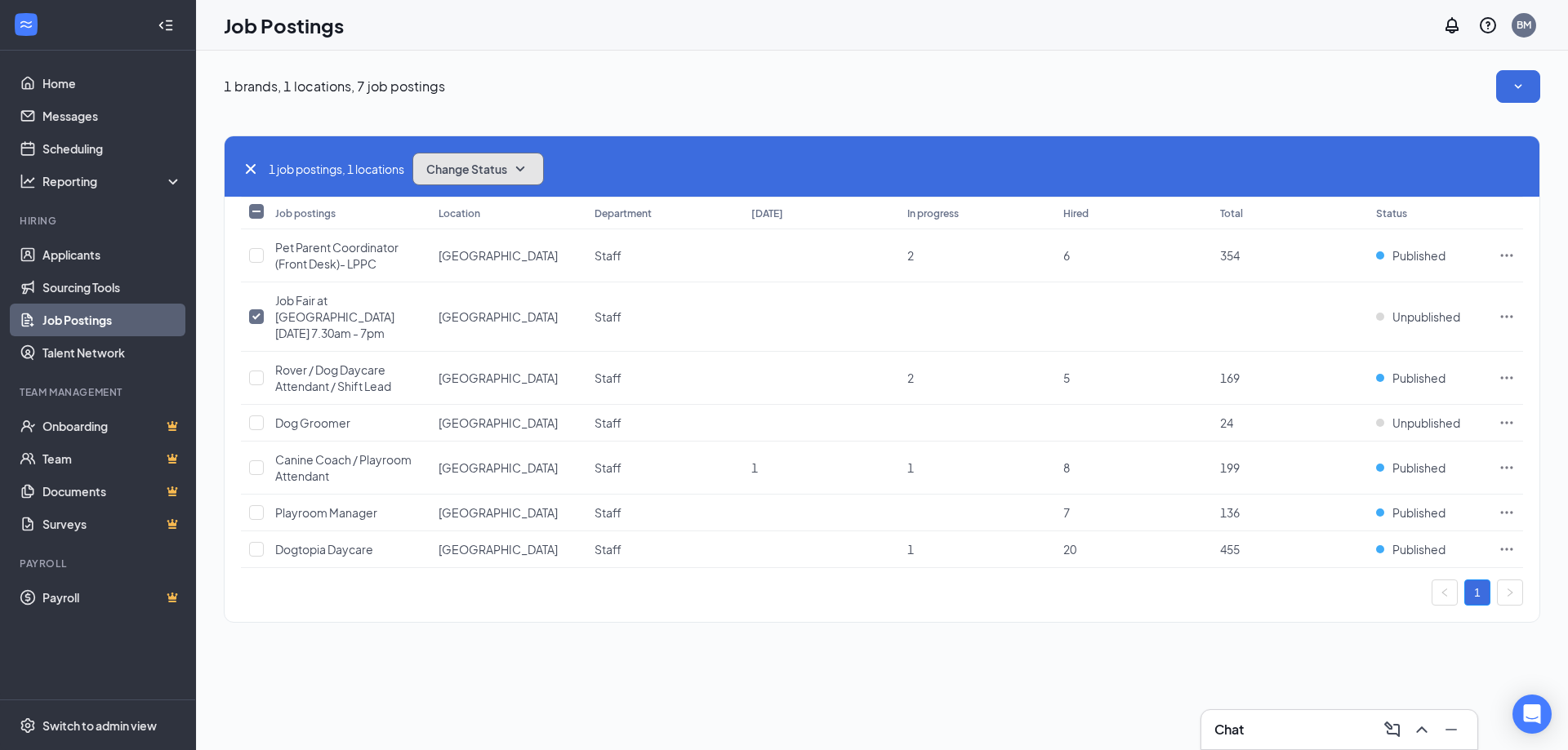
click at [489, 173] on span "Change Status" at bounding box center [467, 169] width 81 height 12
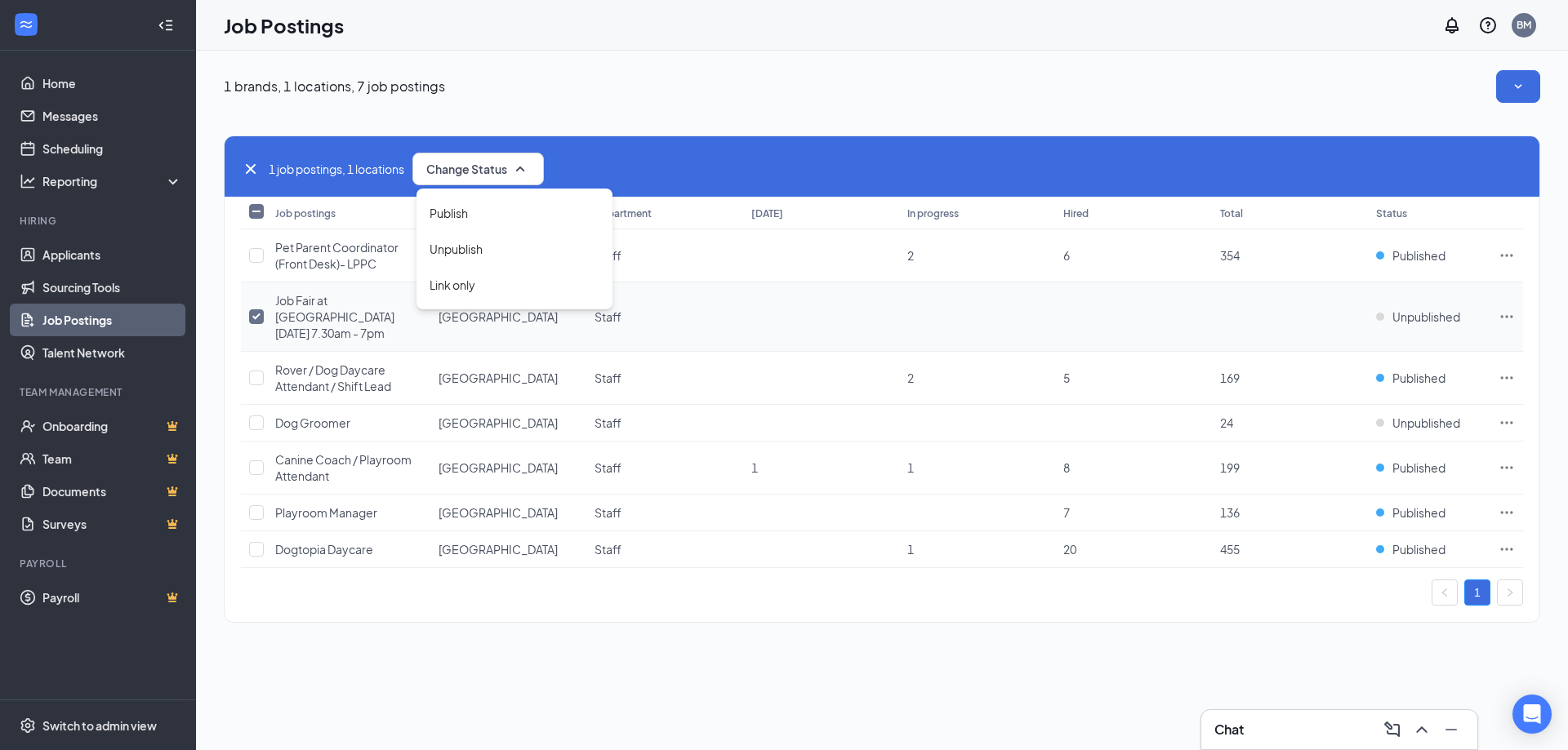
click at [1512, 313] on icon "Ellipses" at bounding box center [1506, 316] width 16 height 16
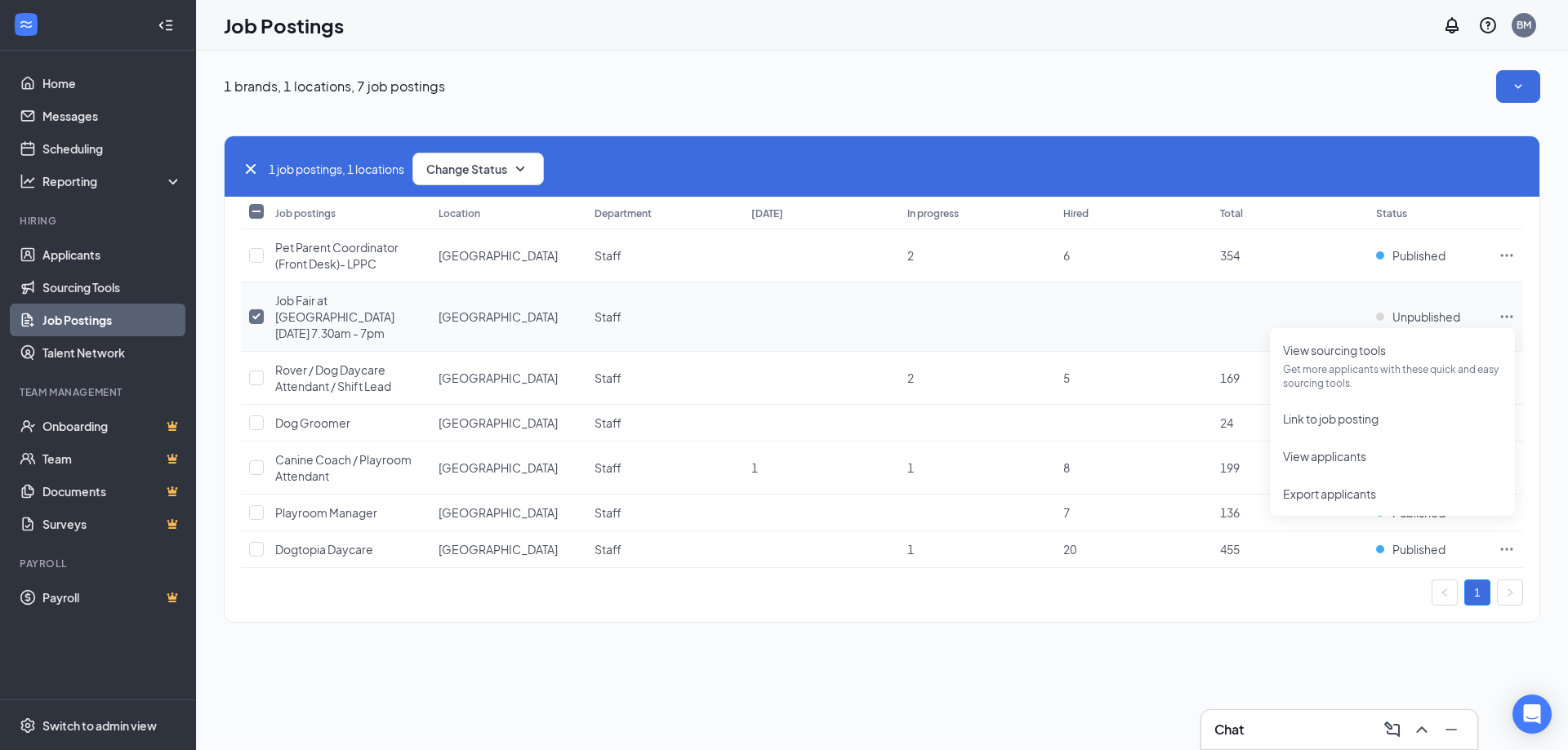
drag, startPoint x: 469, startPoint y: 348, endPoint x: 435, endPoint y: 349, distance: 34.0
click at [467, 348] on td "[GEOGRAPHIC_DATA]" at bounding box center [508, 317] width 156 height 69
click at [350, 336] on span "Job Fair at Dogtopia Sudbury Tuesday 5/24/22 7.30am - 7pm" at bounding box center [335, 316] width 120 height 47
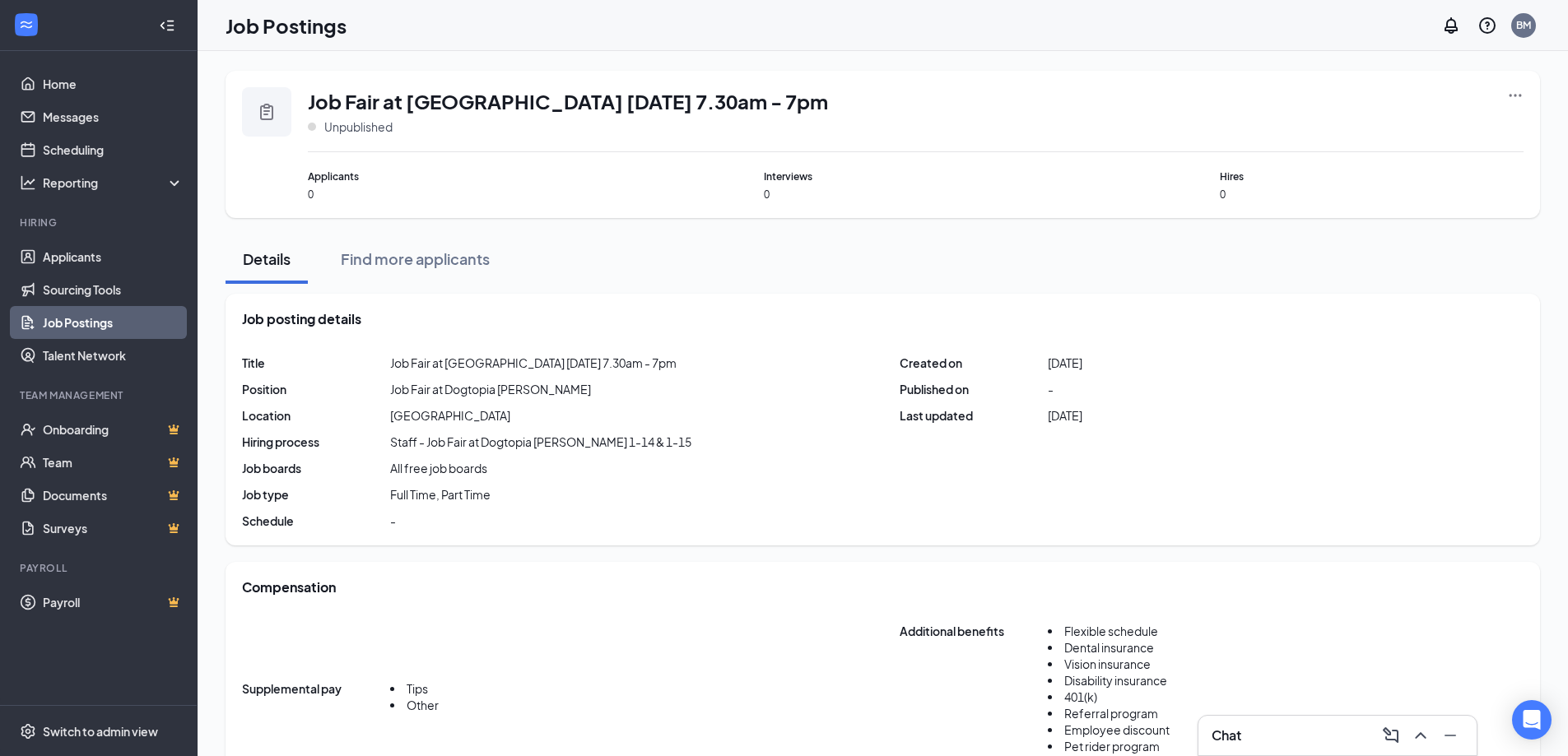
click at [1523, 96] on div "Job Fair at Dogtopia Sudbury Tuesday 5/24/22 7.30am - 7pm Unpublished Applicant…" at bounding box center [883, 145] width 1314 height 148
click at [1518, 95] on icon "Ellipses" at bounding box center [1515, 95] width 17 height 17
click at [1513, 97] on icon "Ellipses" at bounding box center [1515, 95] width 17 height 17
click at [427, 261] on div "Find more applicants" at bounding box center [415, 258] width 149 height 20
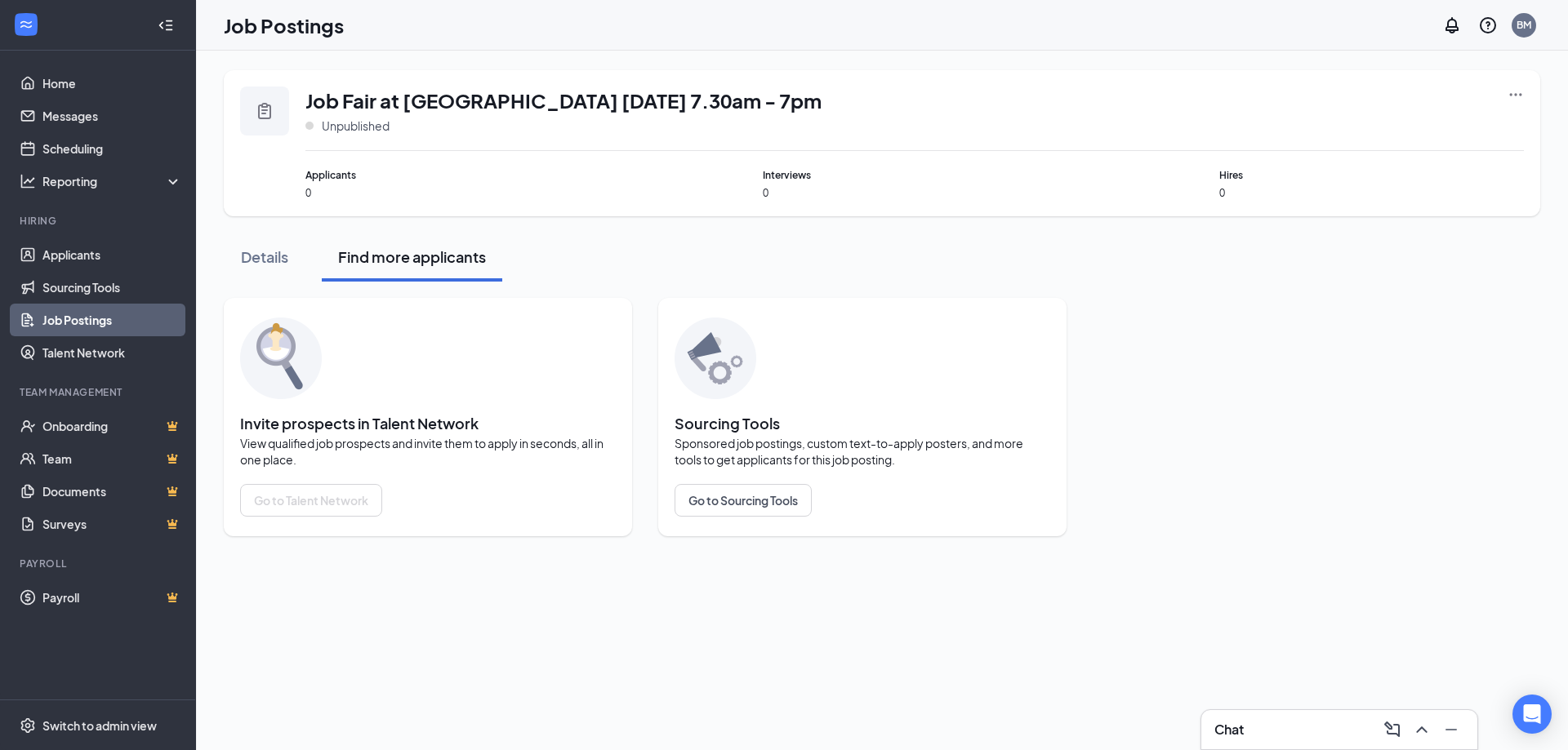
click at [73, 322] on link "Job Postings" at bounding box center [112, 320] width 140 height 33
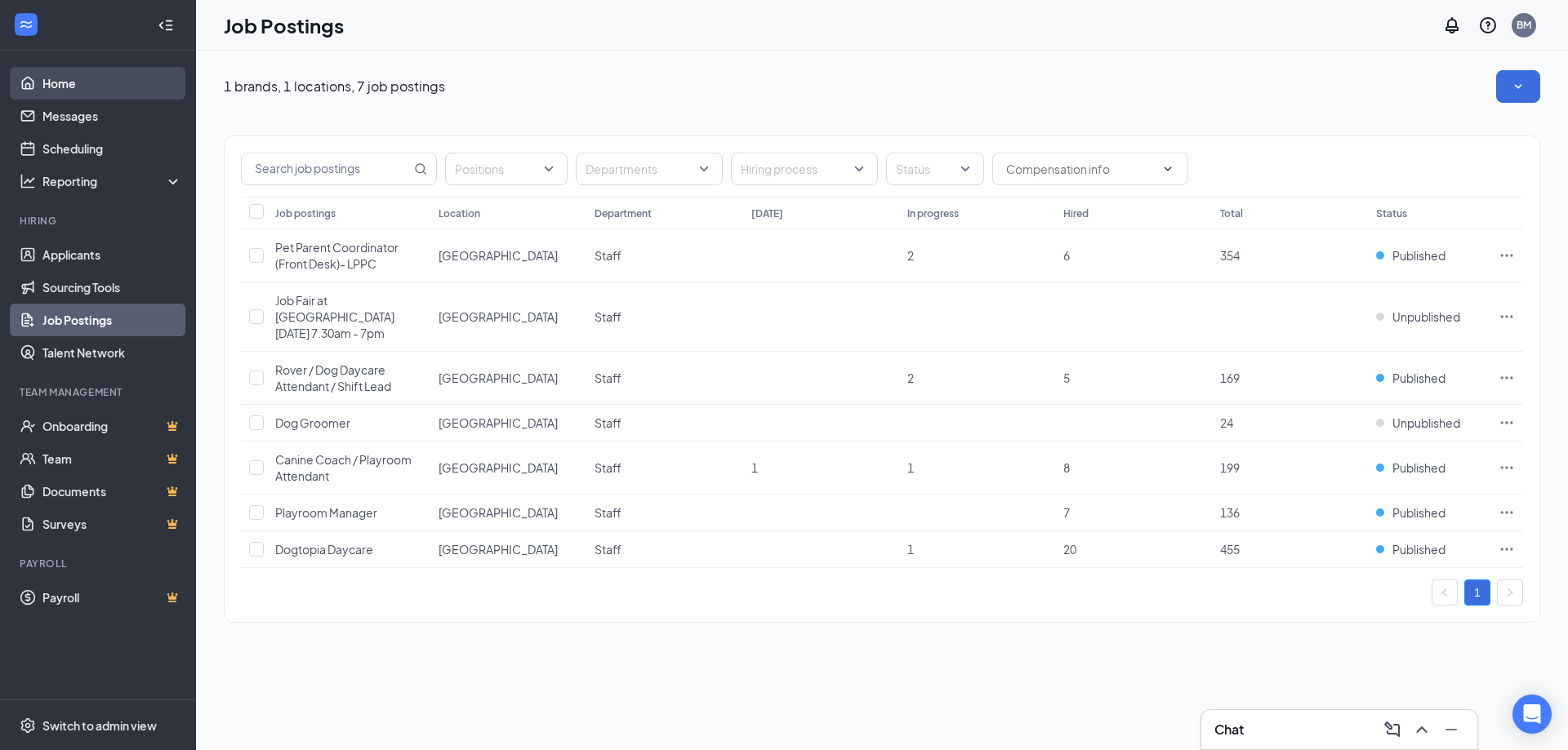
click at [68, 94] on link "Home" at bounding box center [112, 83] width 140 height 33
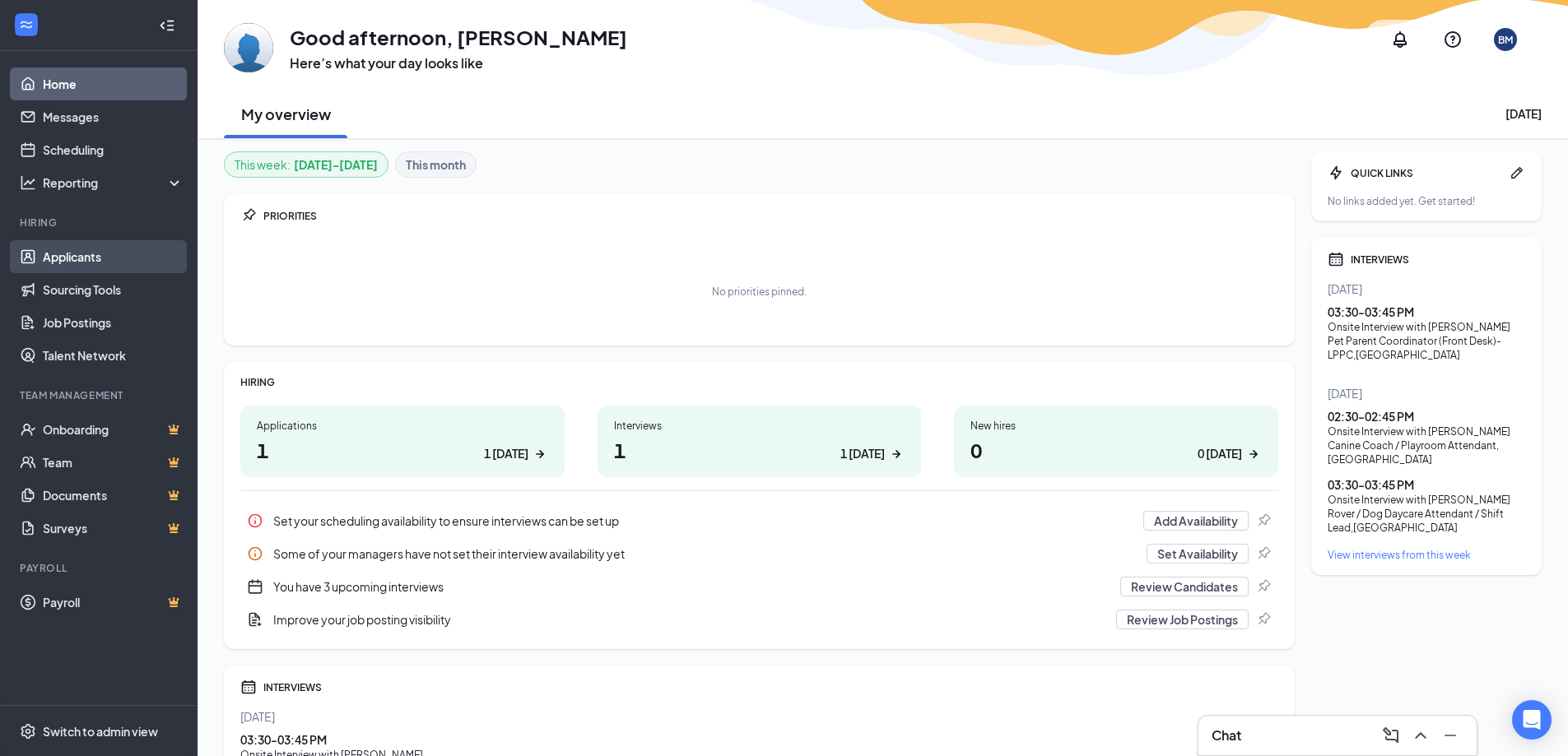
click at [86, 260] on link "Applicants" at bounding box center [113, 257] width 141 height 33
